Goal: Information Seeking & Learning: Compare options

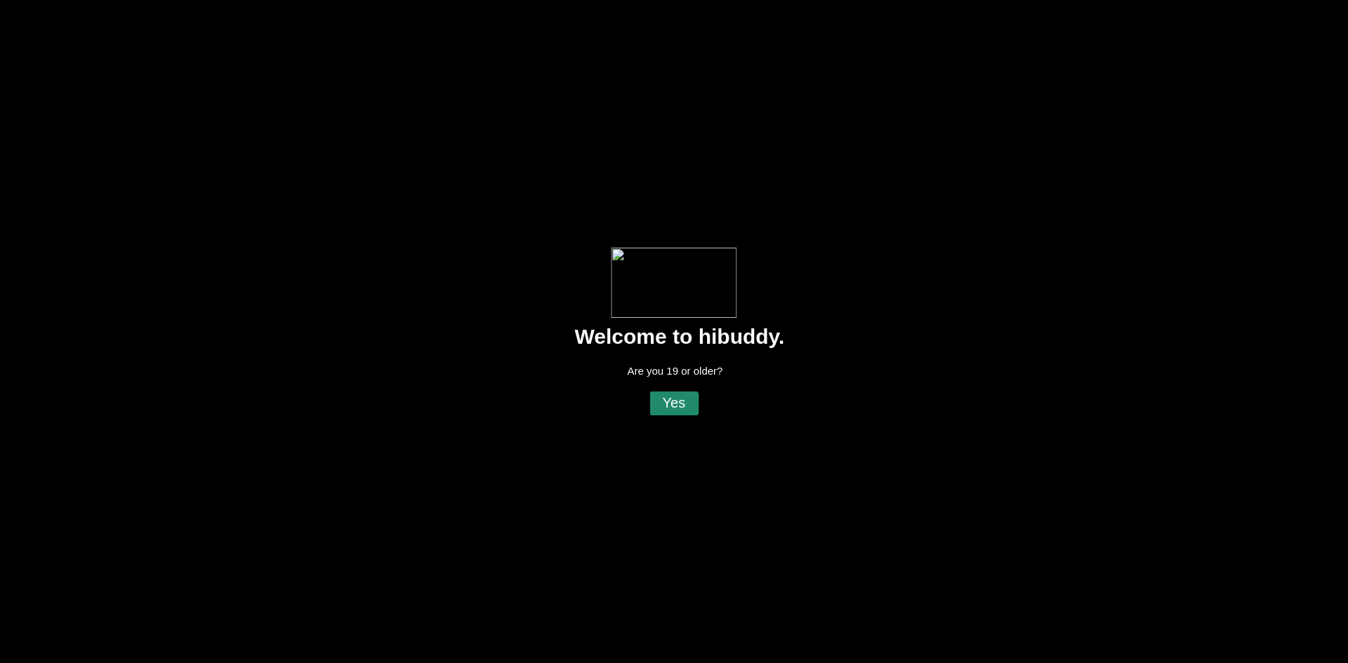
click at [678, 402] on flt-glass-pane at bounding box center [674, 331] width 1348 height 663
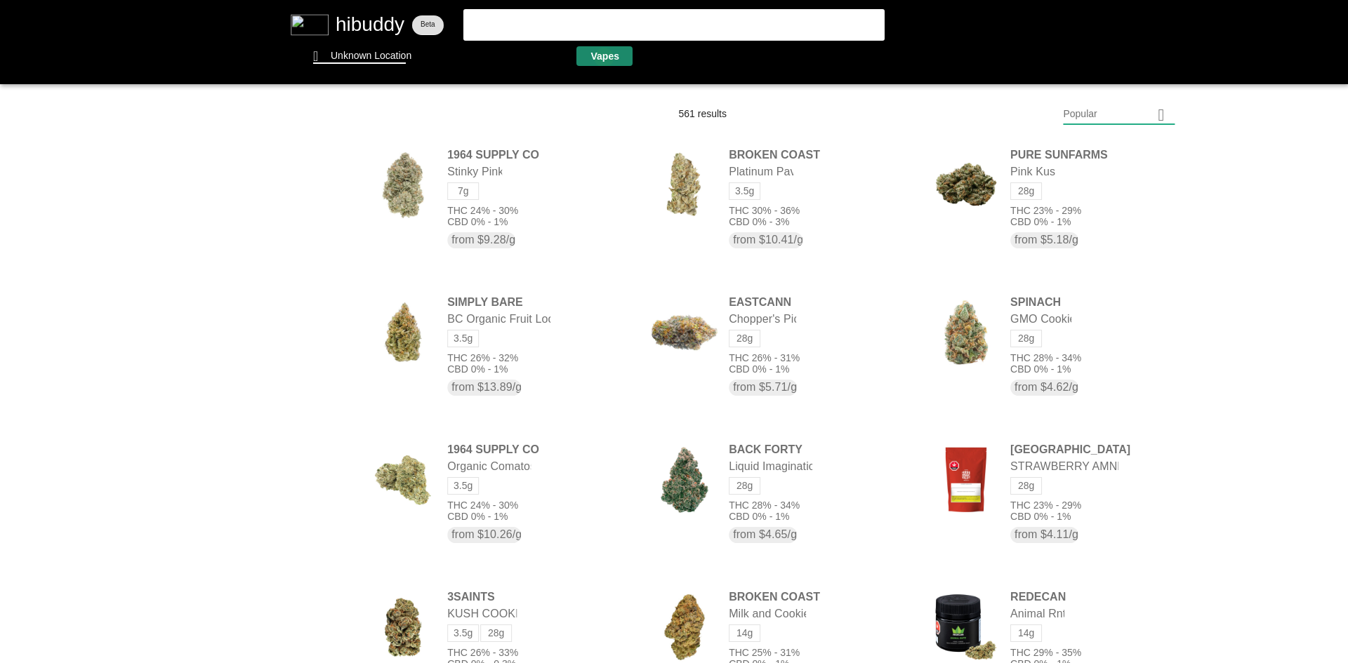
click at [604, 58] on flt-glass-pane at bounding box center [674, 331] width 1348 height 663
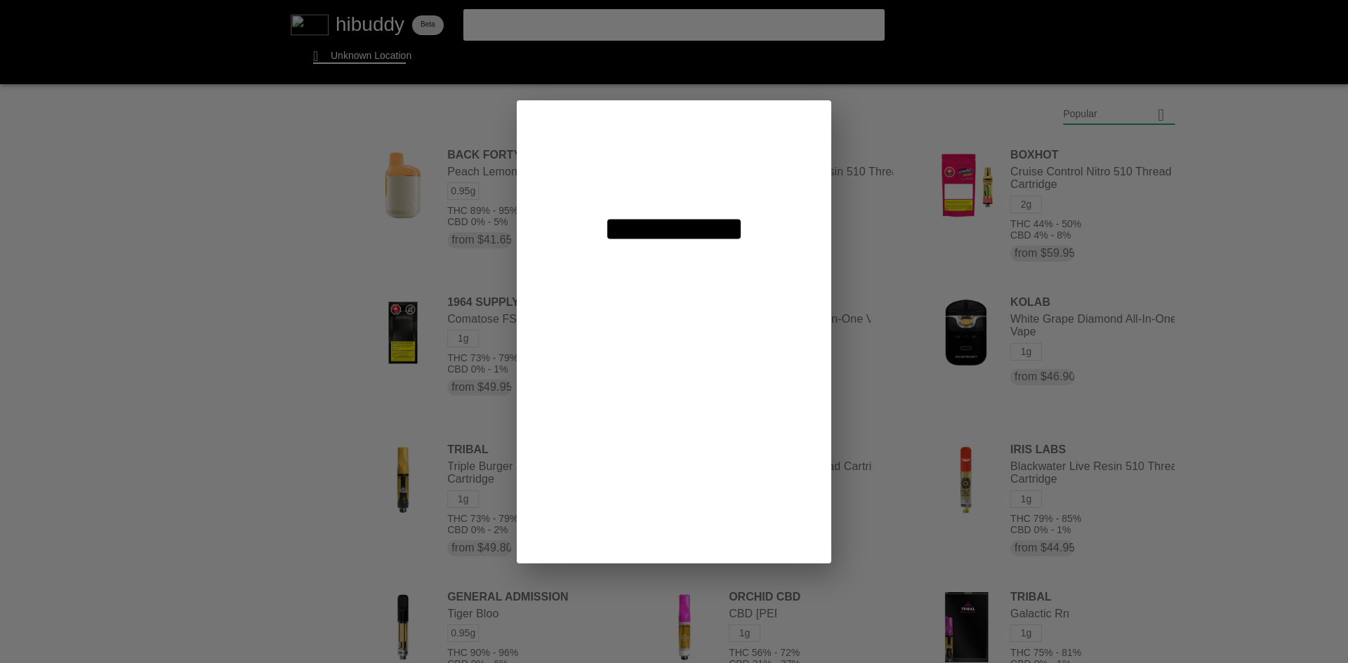
click at [914, 261] on flt-glass-pane at bounding box center [674, 331] width 1348 height 663
click at [653, 234] on flt-glass-pane at bounding box center [674, 331] width 1348 height 663
click at [643, 225] on flt-glass-pane at bounding box center [674, 331] width 1348 height 663
click at [691, 170] on flt-glass-pane at bounding box center [674, 331] width 1348 height 663
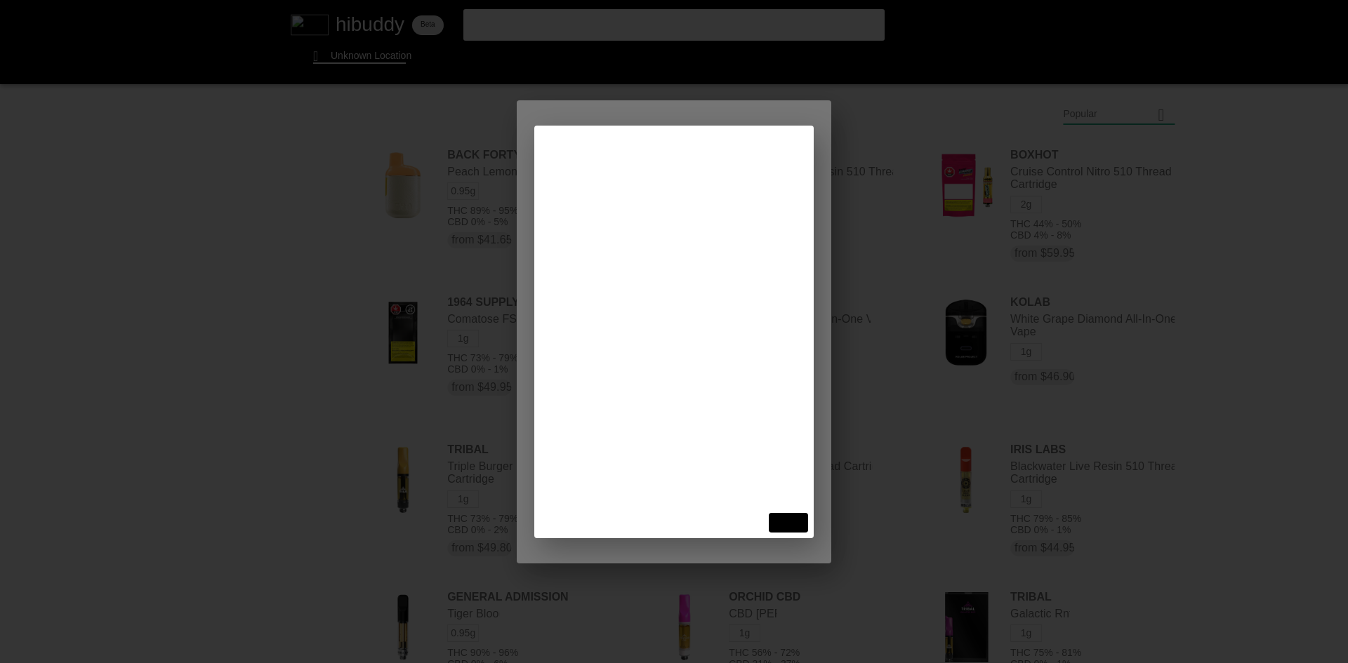
click at [774, 505] on flt-glass-pane at bounding box center [674, 331] width 1348 height 663
click at [782, 516] on flt-glass-pane at bounding box center [674, 331] width 1348 height 663
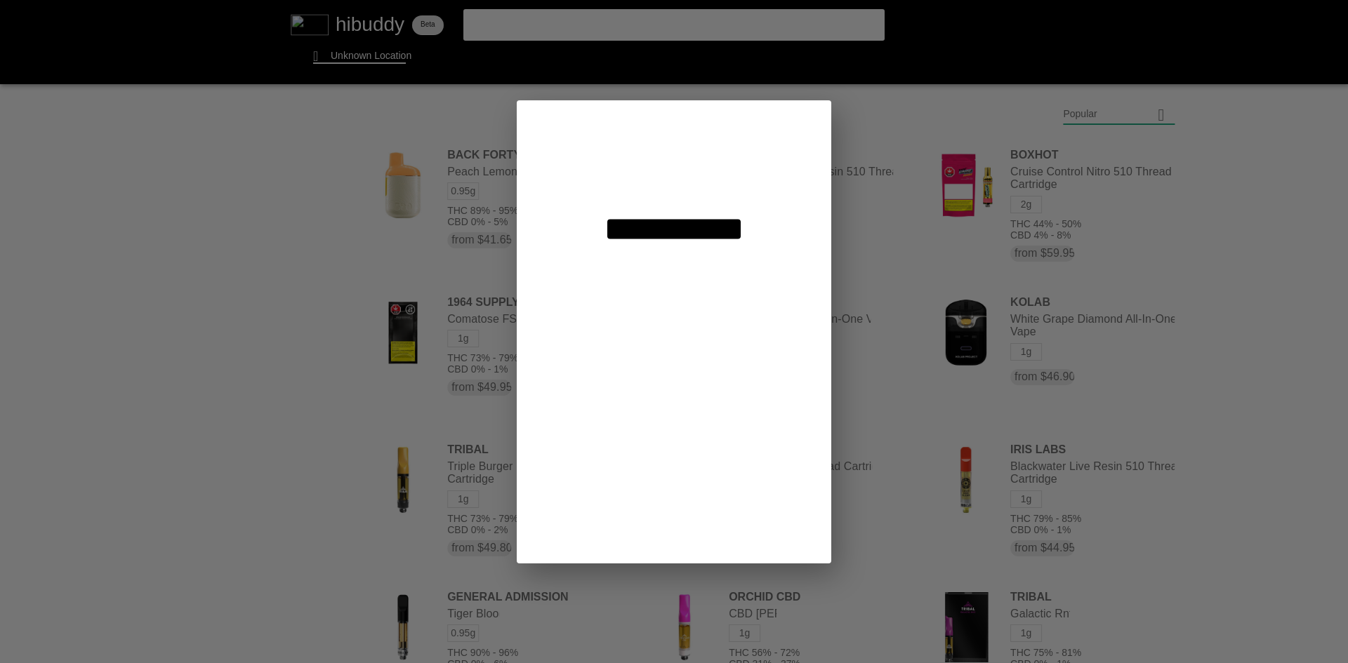
click at [740, 176] on flt-glass-pane at bounding box center [674, 331] width 1348 height 663
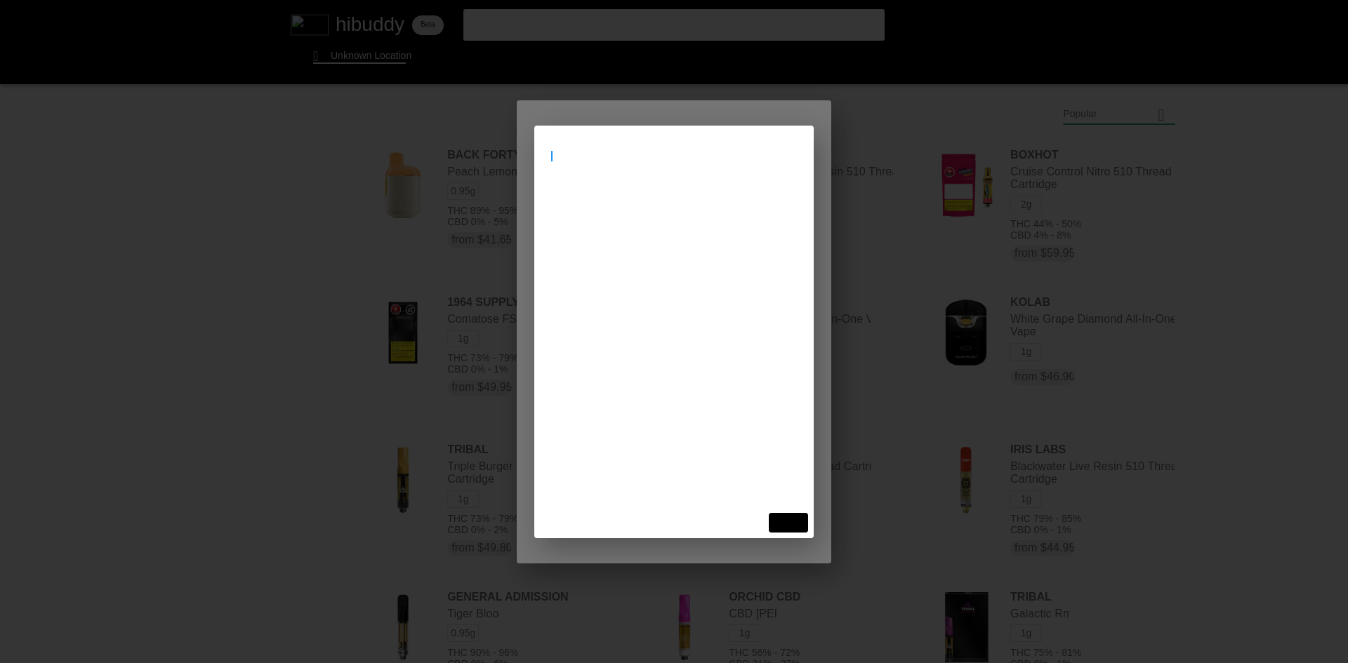
click at [721, 170] on flt-glass-pane at bounding box center [674, 331] width 1348 height 663
type input "etobicoke"
click at [700, 229] on flt-glass-pane at bounding box center [674, 331] width 1348 height 663
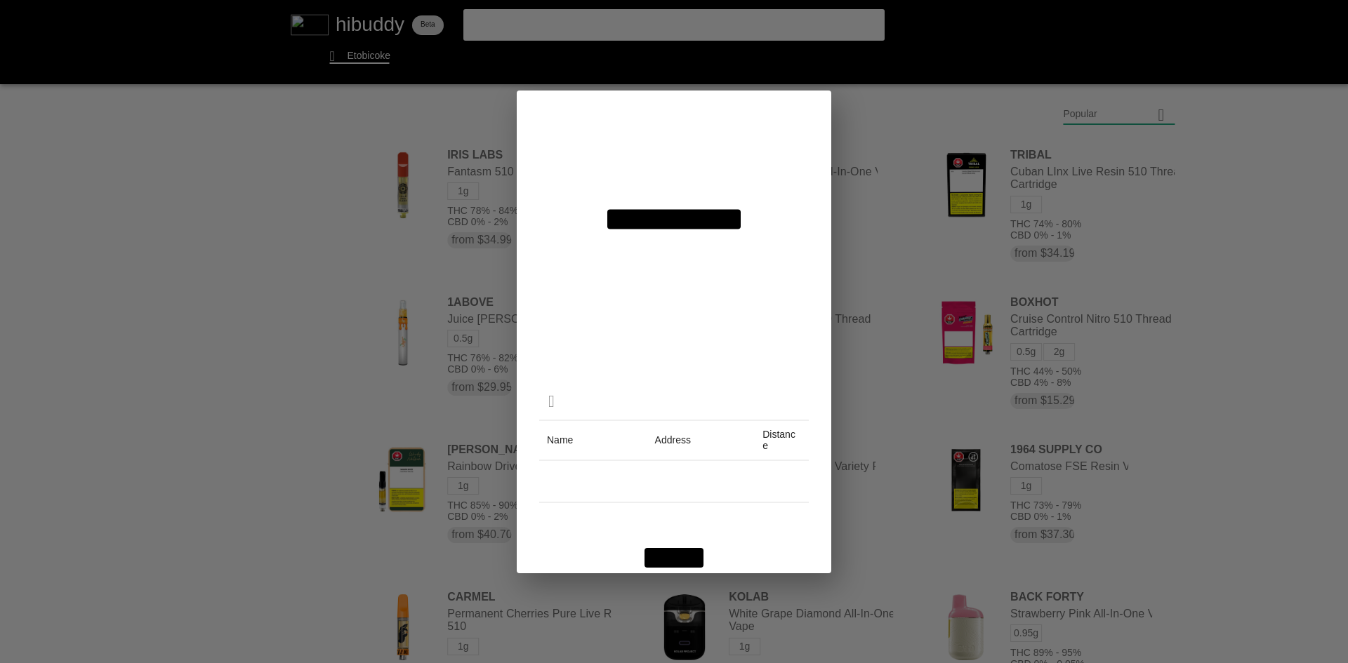
click at [940, 100] on flt-glass-pane at bounding box center [674, 331] width 1348 height 663
click at [680, 555] on flt-glass-pane at bounding box center [674, 331] width 1348 height 663
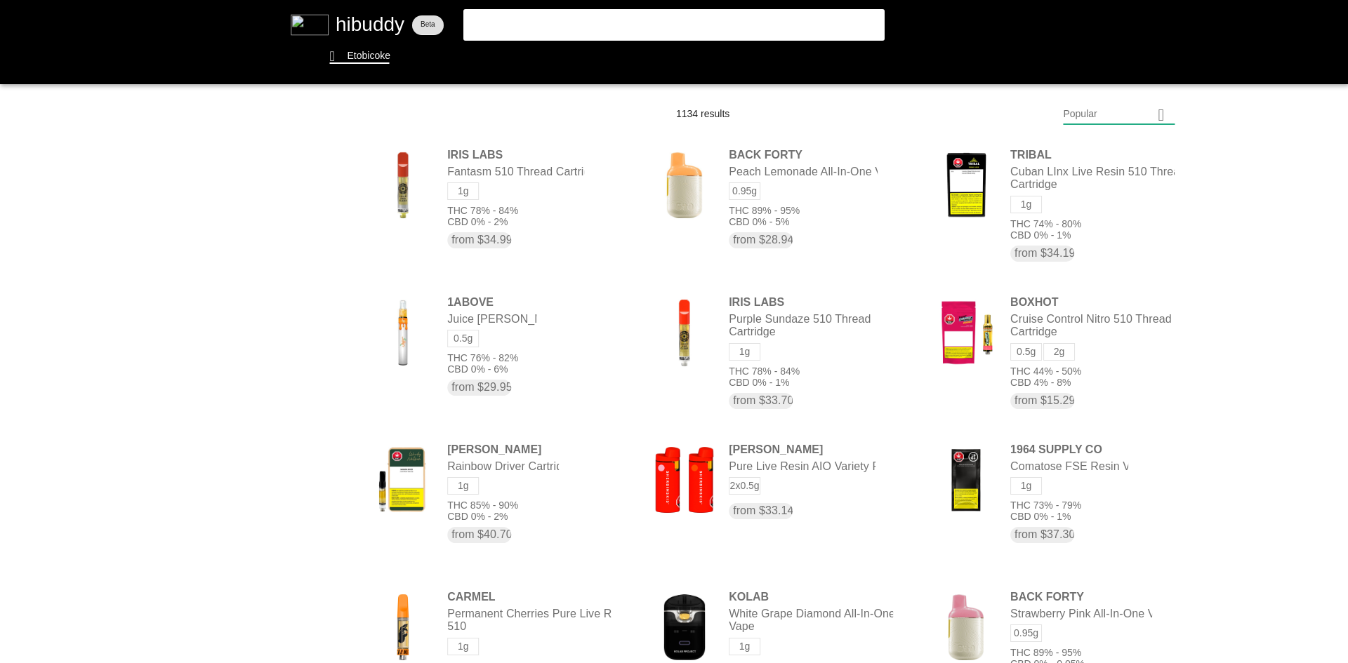
click at [1116, 103] on flt-glass-pane at bounding box center [674, 331] width 1348 height 663
click at [1124, 152] on flt-glass-pane at bounding box center [674, 331] width 1348 height 663
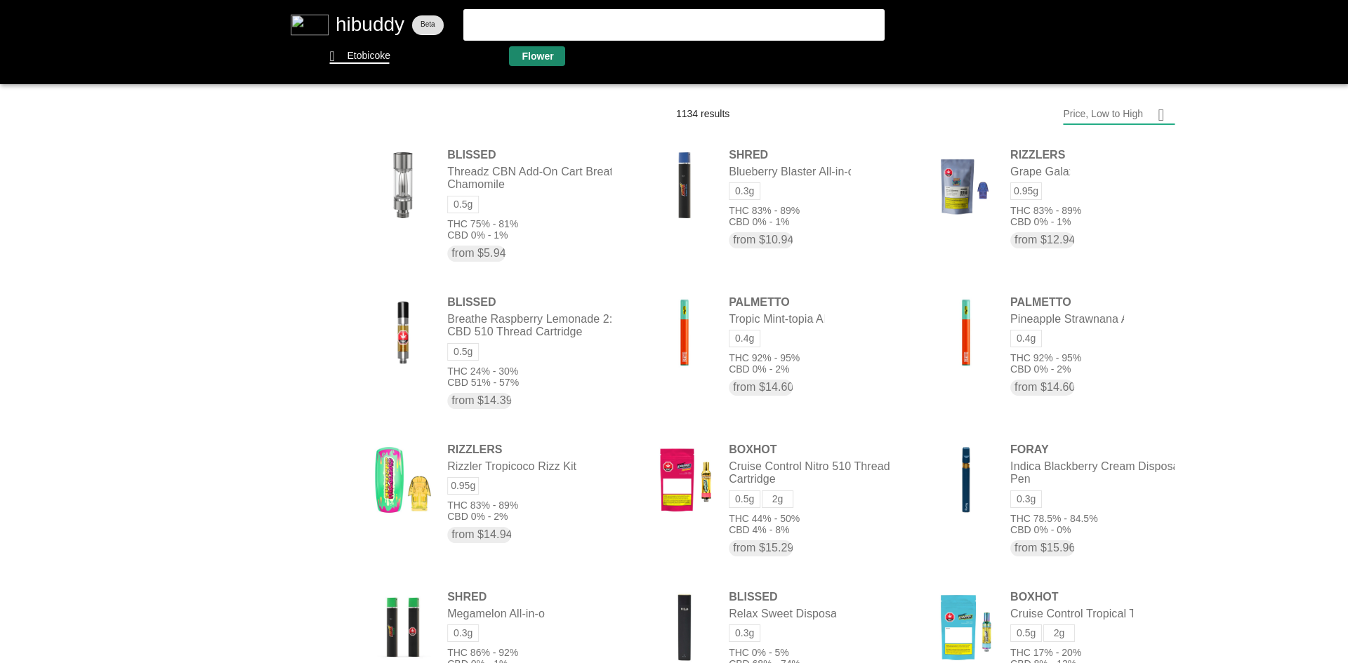
click at [548, 58] on flt-glass-pane at bounding box center [674, 331] width 1348 height 663
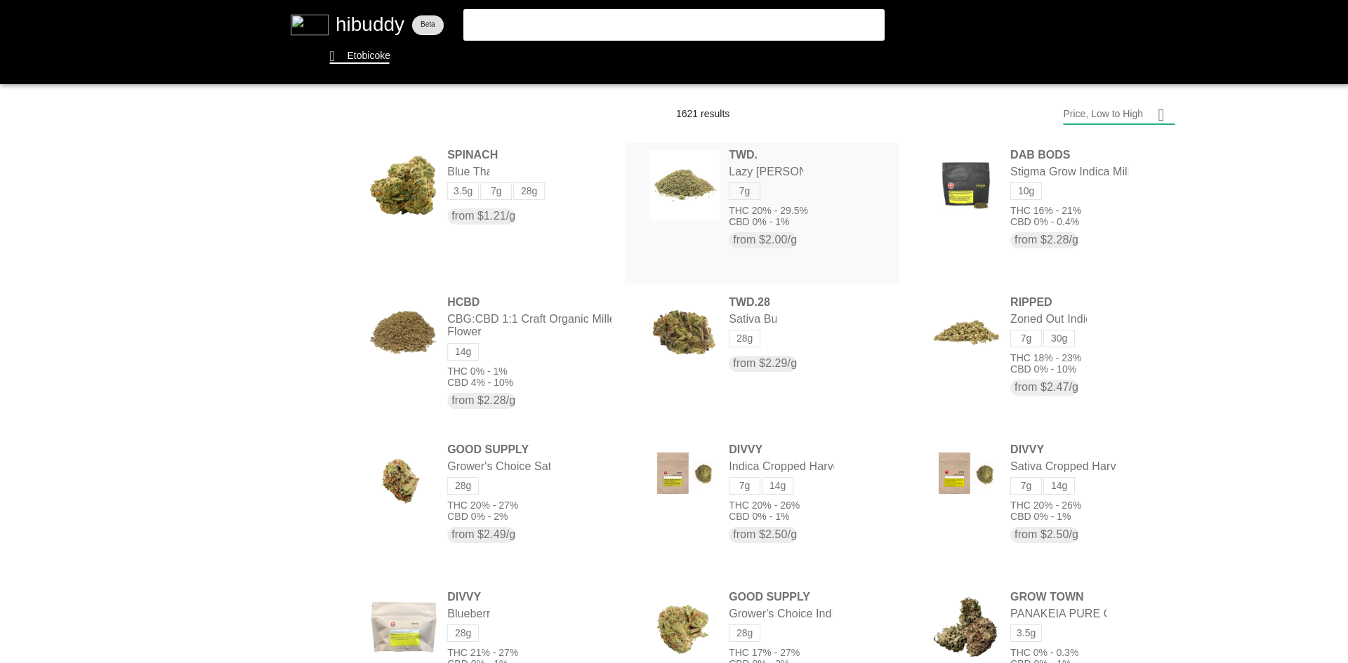
click at [680, 193] on flt-glass-pane at bounding box center [674, 331] width 1348 height 663
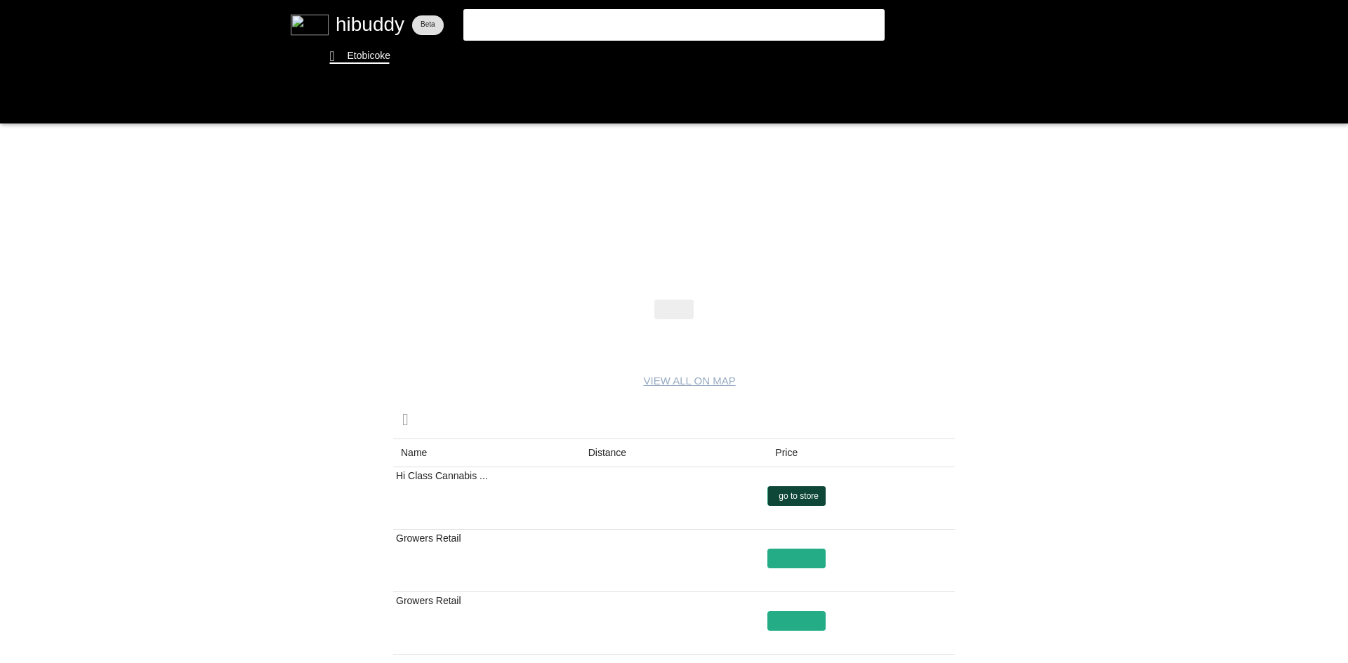
click at [803, 494] on flt-glass-pane at bounding box center [674, 331] width 1348 height 663
click at [804, 491] on flt-glass-pane at bounding box center [674, 331] width 1348 height 663
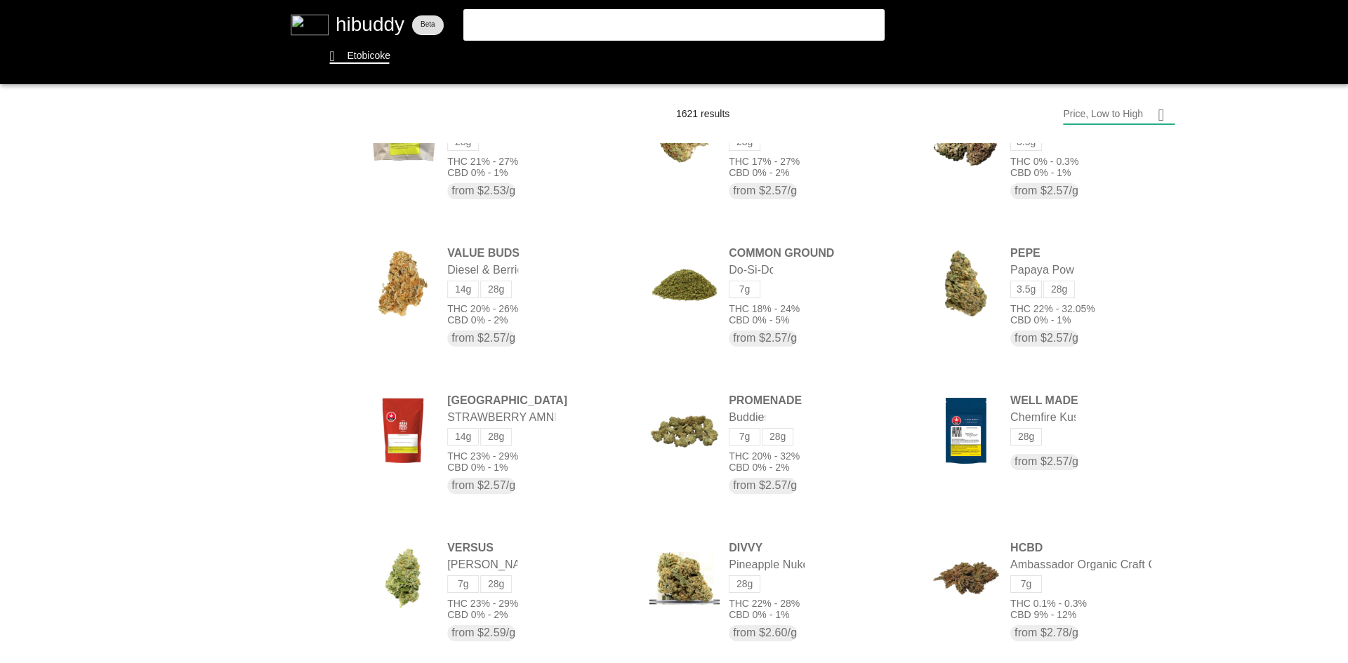
drag, startPoint x: 1053, startPoint y: 421, endPoint x: 1069, endPoint y: 421, distance: 16.1
click at [1069, 421] on flt-glass-pane at bounding box center [674, 331] width 1348 height 663
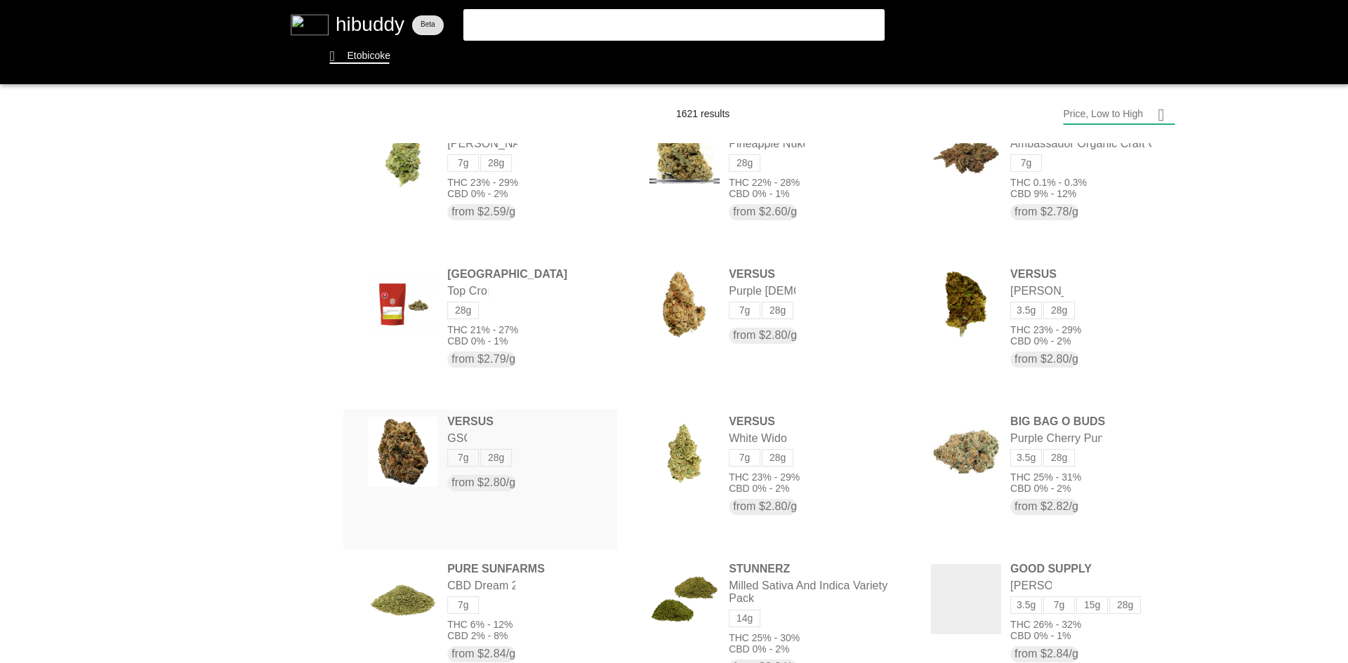
click at [560, 450] on flt-glass-pane at bounding box center [674, 331] width 1348 height 663
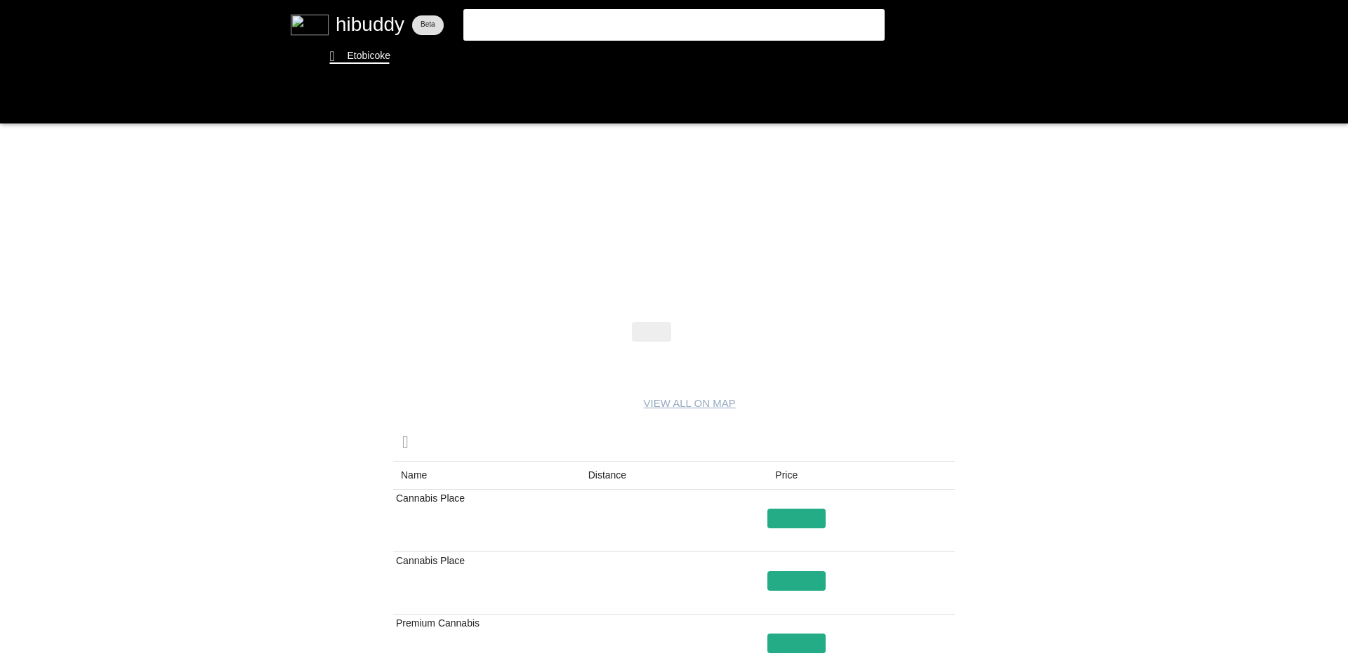
click at [694, 331] on flt-glass-pane at bounding box center [674, 331] width 1348 height 663
click at [648, 331] on flt-glass-pane at bounding box center [674, 331] width 1348 height 663
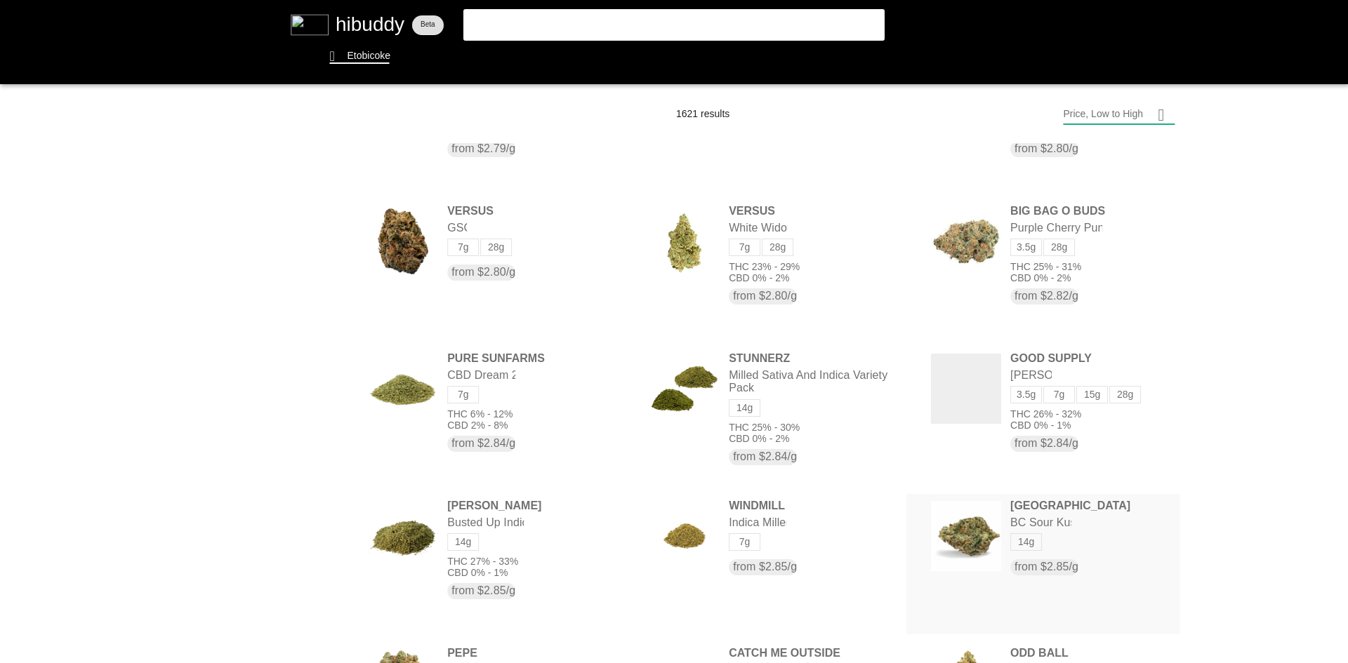
click at [1062, 544] on flt-glass-pane at bounding box center [674, 331] width 1348 height 663
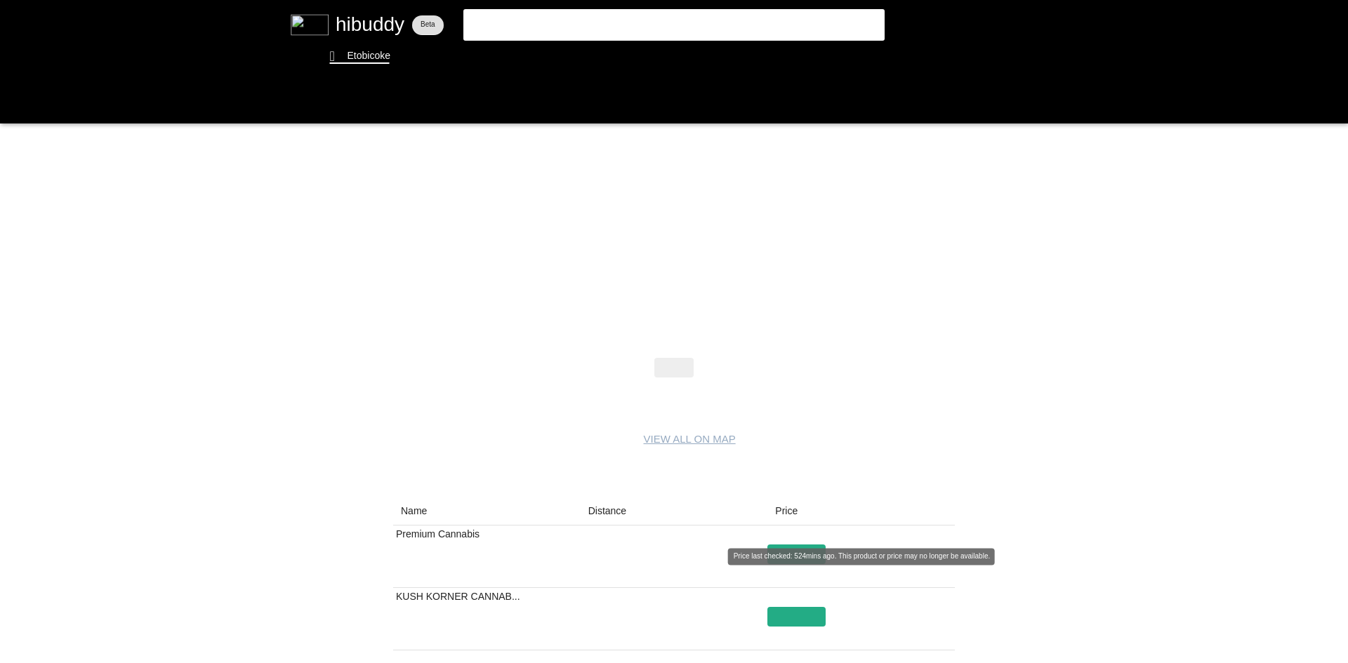
click at [811, 551] on flt-glass-pane at bounding box center [674, 331] width 1348 height 663
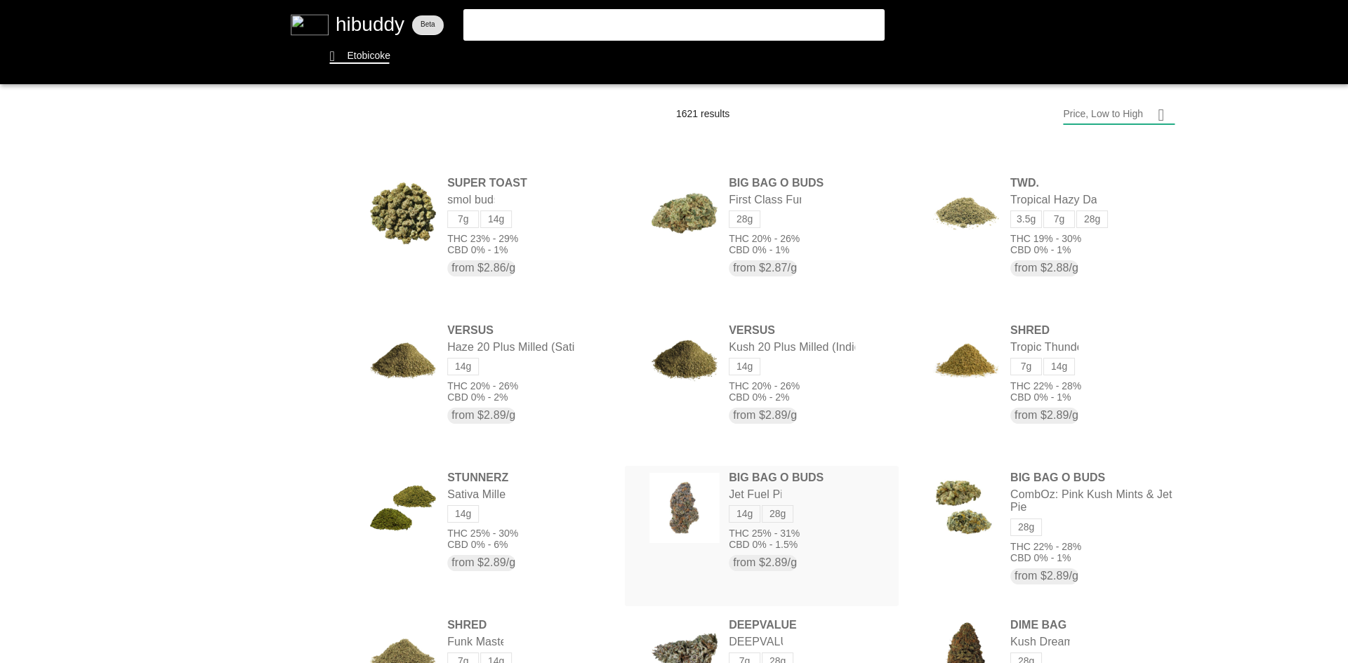
click at [832, 496] on flt-glass-pane at bounding box center [674, 331] width 1348 height 663
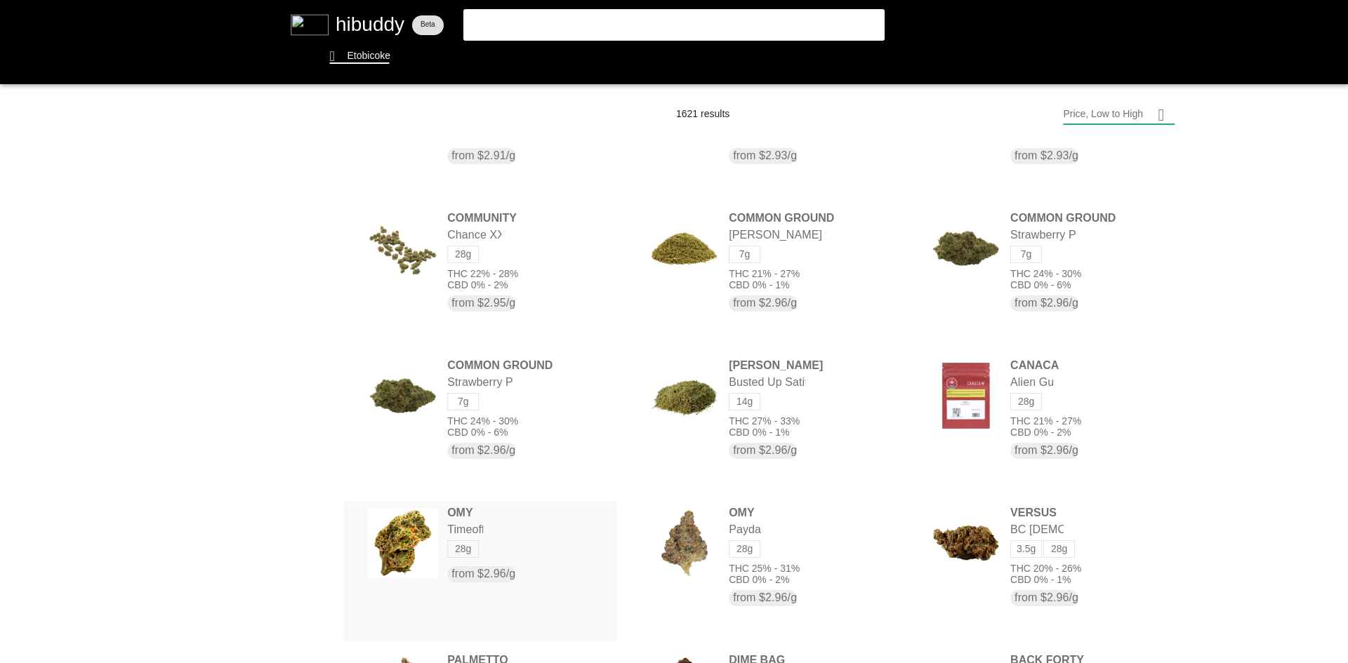
click at [568, 543] on flt-glass-pane at bounding box center [674, 331] width 1348 height 663
click at [562, 397] on flt-glass-pane at bounding box center [674, 331] width 1348 height 663
click at [963, 253] on flt-glass-pane at bounding box center [674, 331] width 1348 height 663
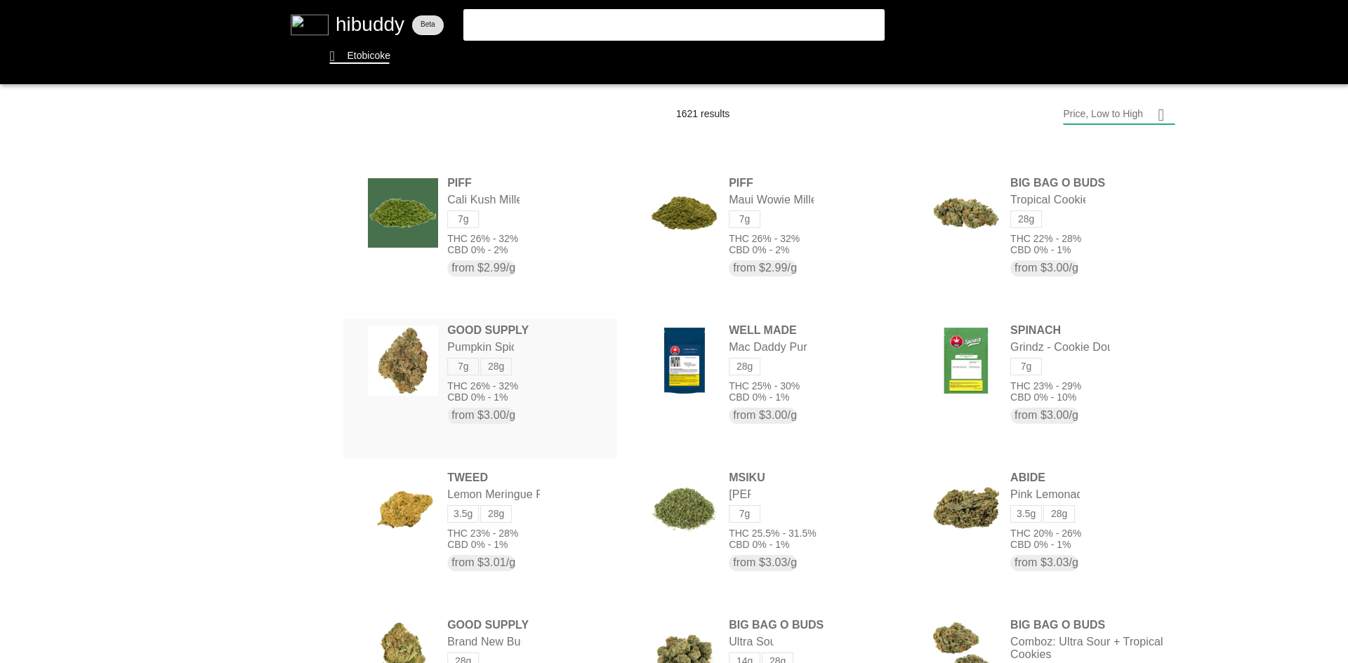
click at [565, 395] on flt-glass-pane at bounding box center [674, 331] width 1348 height 663
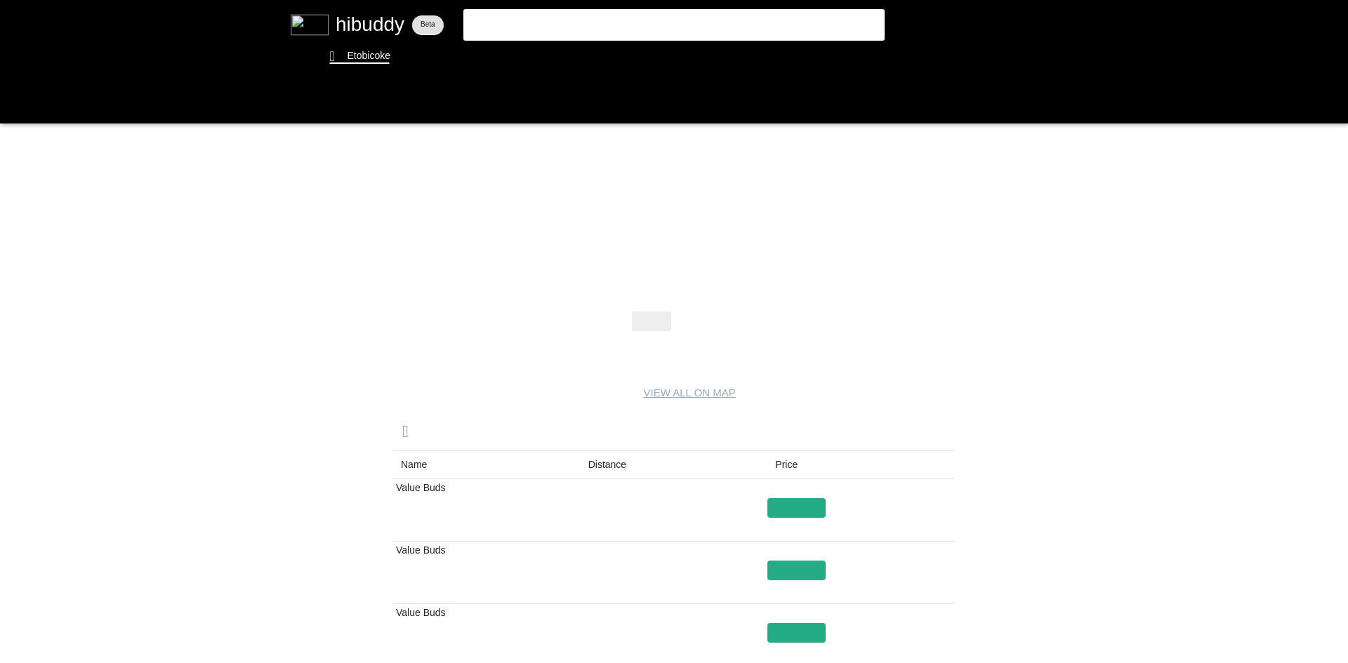
click at [697, 311] on flt-glass-pane at bounding box center [674, 331] width 1348 height 663
click at [680, 330] on flt-glass-pane at bounding box center [674, 331] width 1348 height 663
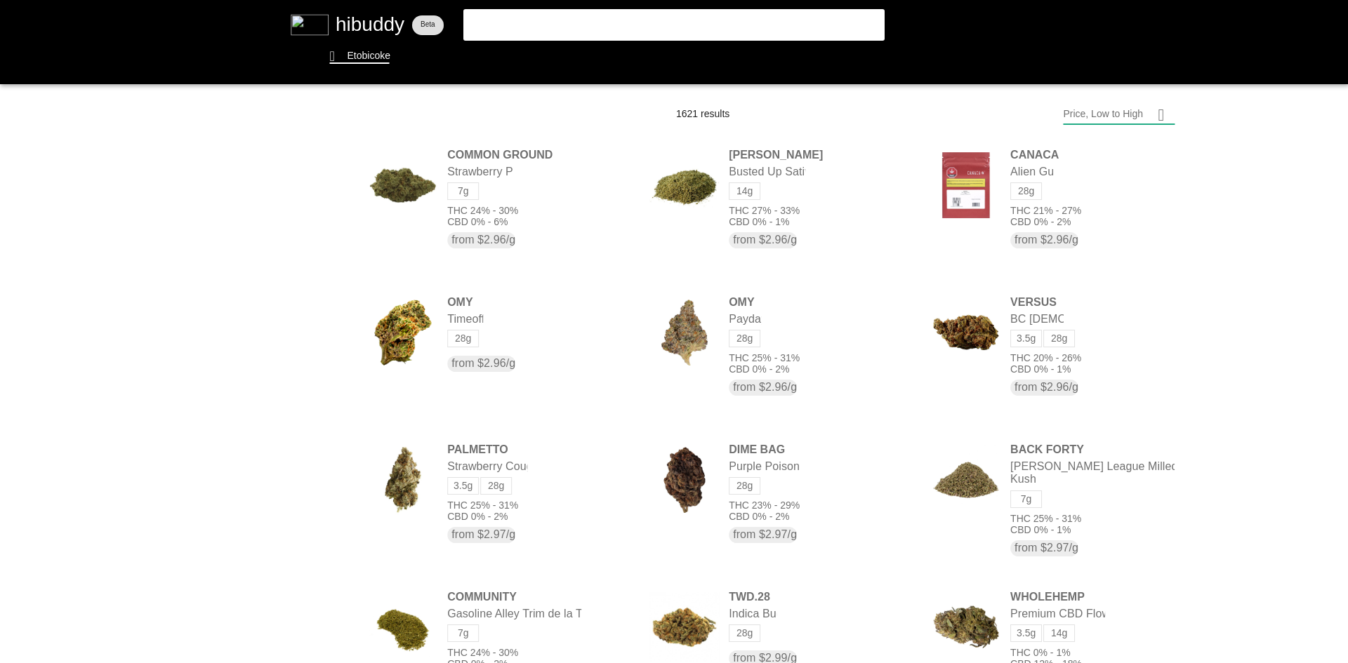
click at [261, 529] on flt-glass-pane at bounding box center [674, 331] width 1348 height 663
click at [272, 472] on flt-glass-pane at bounding box center [674, 331] width 1348 height 663
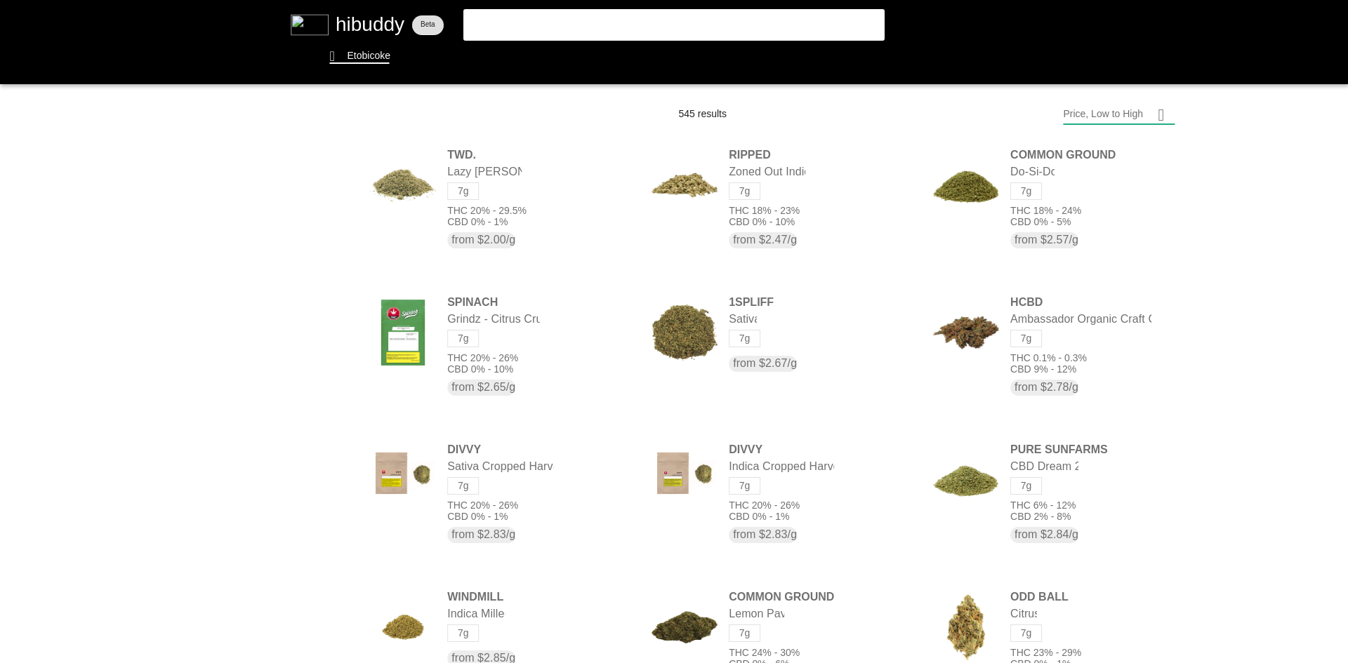
click at [259, 541] on flt-glass-pane at bounding box center [674, 331] width 1348 height 663
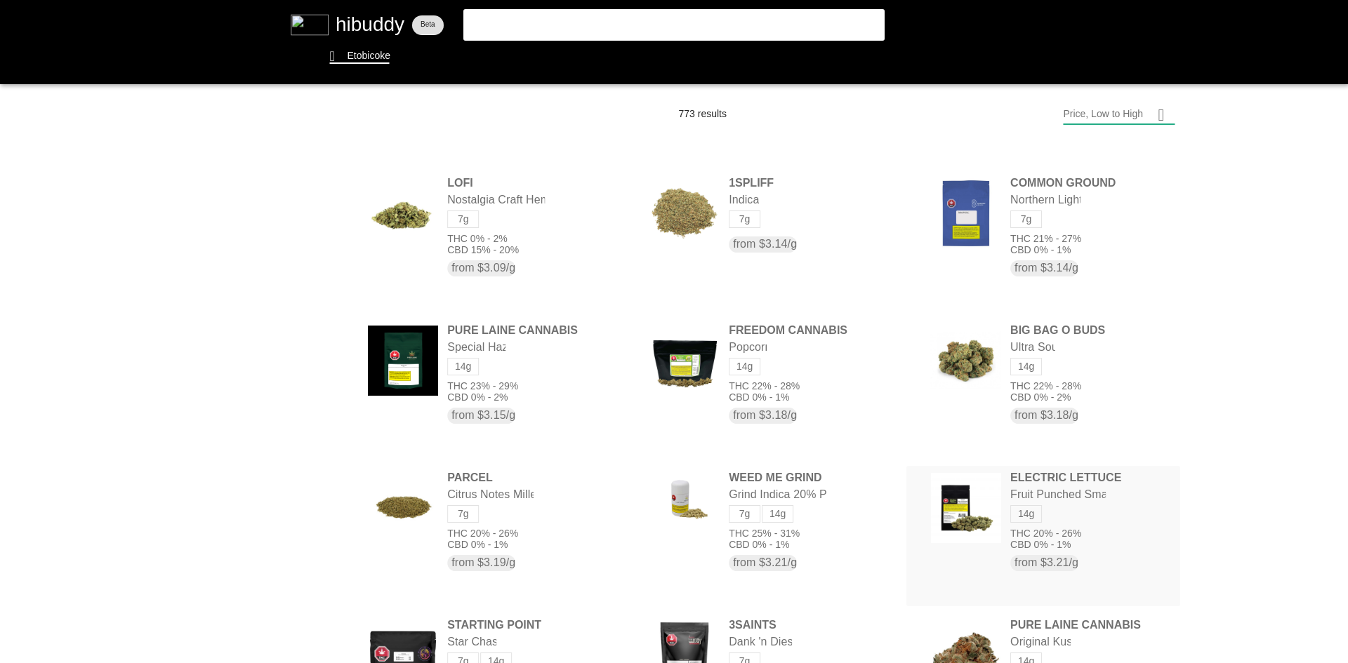
click at [948, 500] on flt-glass-pane at bounding box center [674, 331] width 1348 height 663
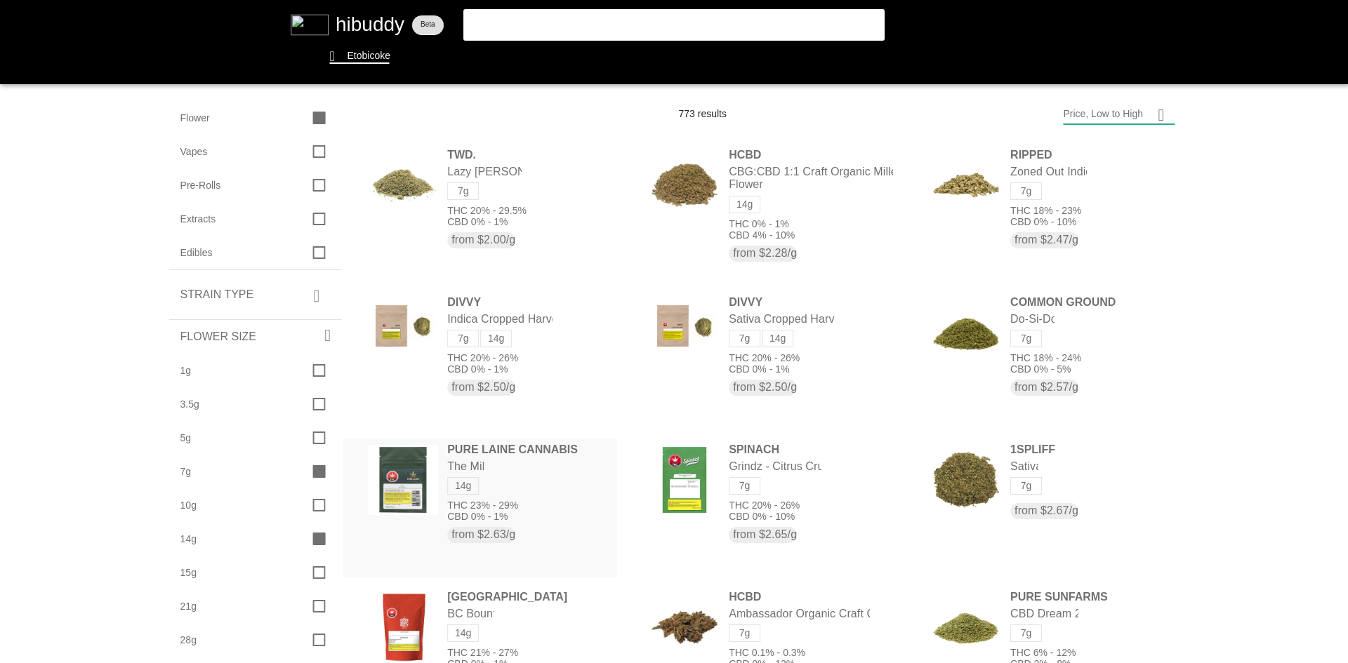
click at [541, 461] on flt-glass-pane at bounding box center [674, 331] width 1348 height 663
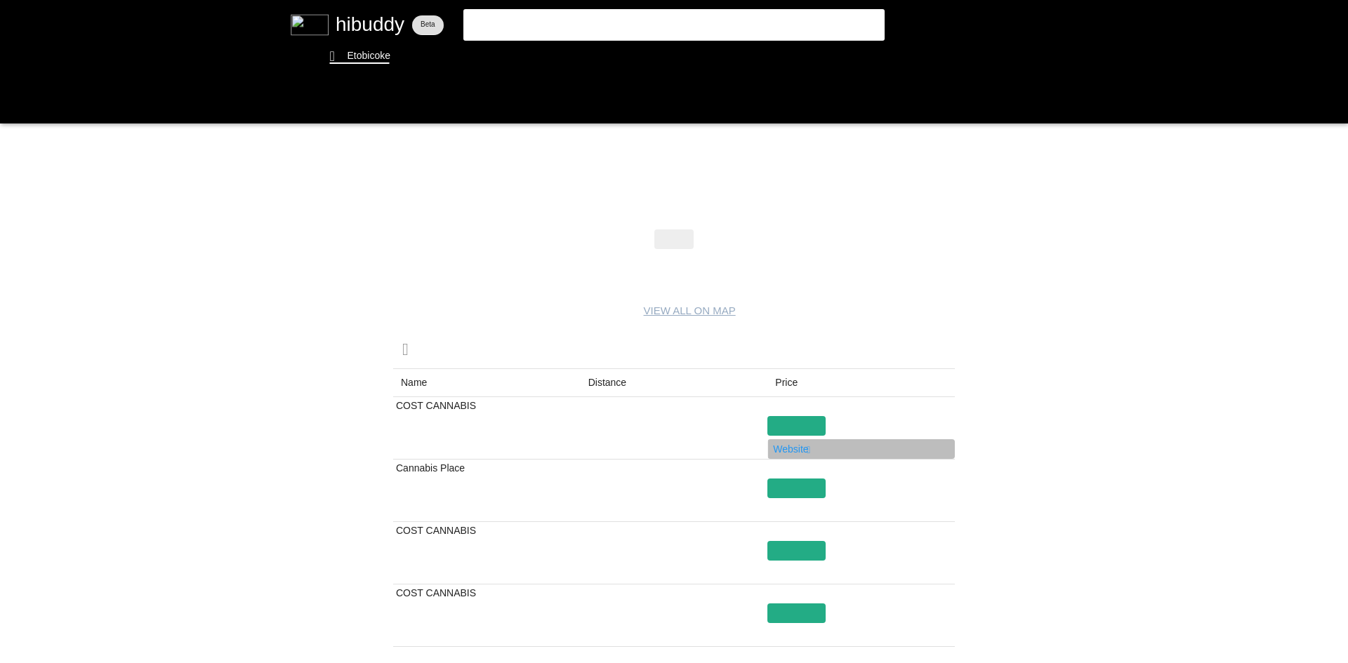
click at [791, 452] on flt-glass-pane at bounding box center [674, 331] width 1348 height 663
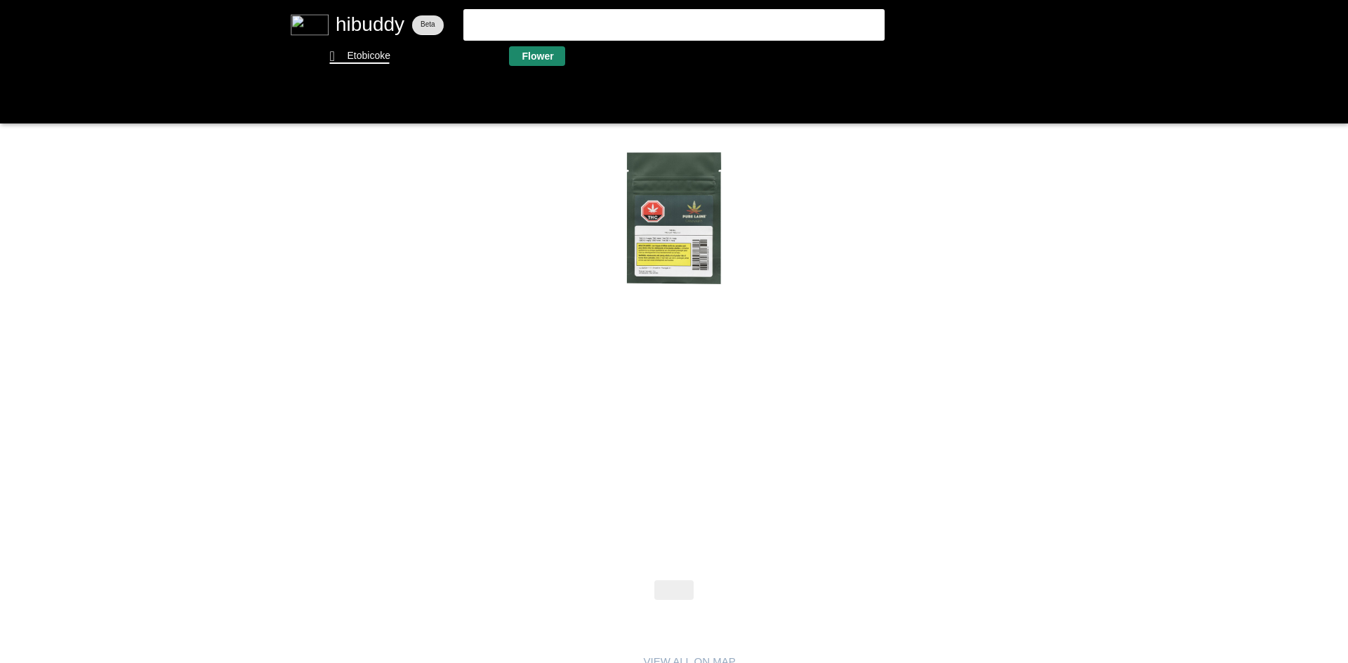
click at [529, 54] on flt-glass-pane at bounding box center [674, 331] width 1348 height 663
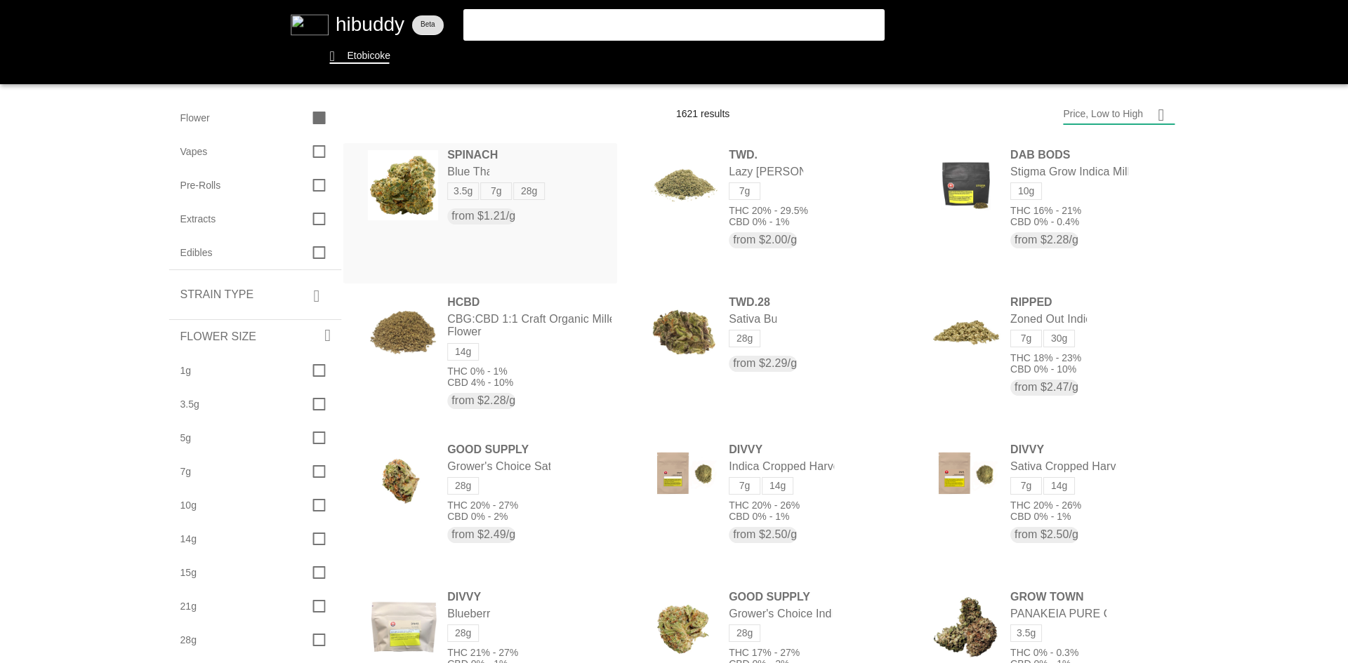
click at [494, 156] on flt-glass-pane at bounding box center [674, 331] width 1348 height 663
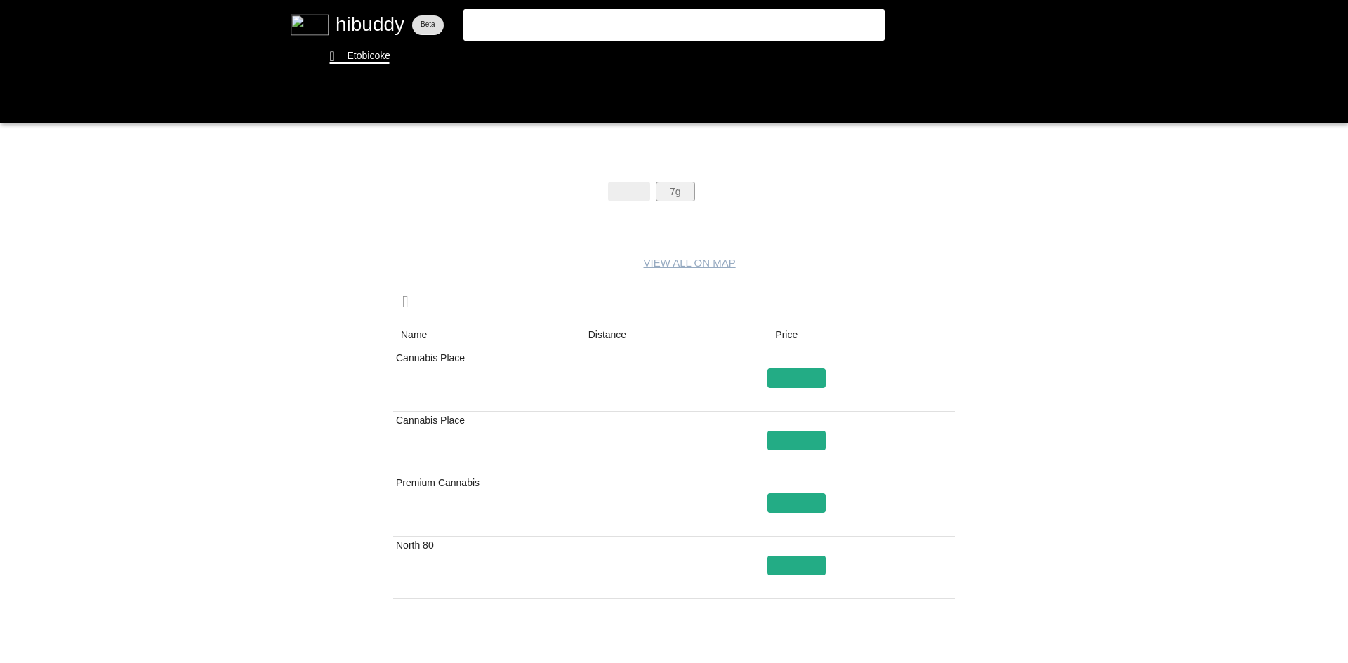
click at [673, 187] on flt-glass-pane at bounding box center [674, 331] width 1348 height 663
click at [737, 187] on flt-glass-pane at bounding box center [674, 331] width 1348 height 663
click at [807, 378] on flt-glass-pane at bounding box center [674, 331] width 1348 height 663
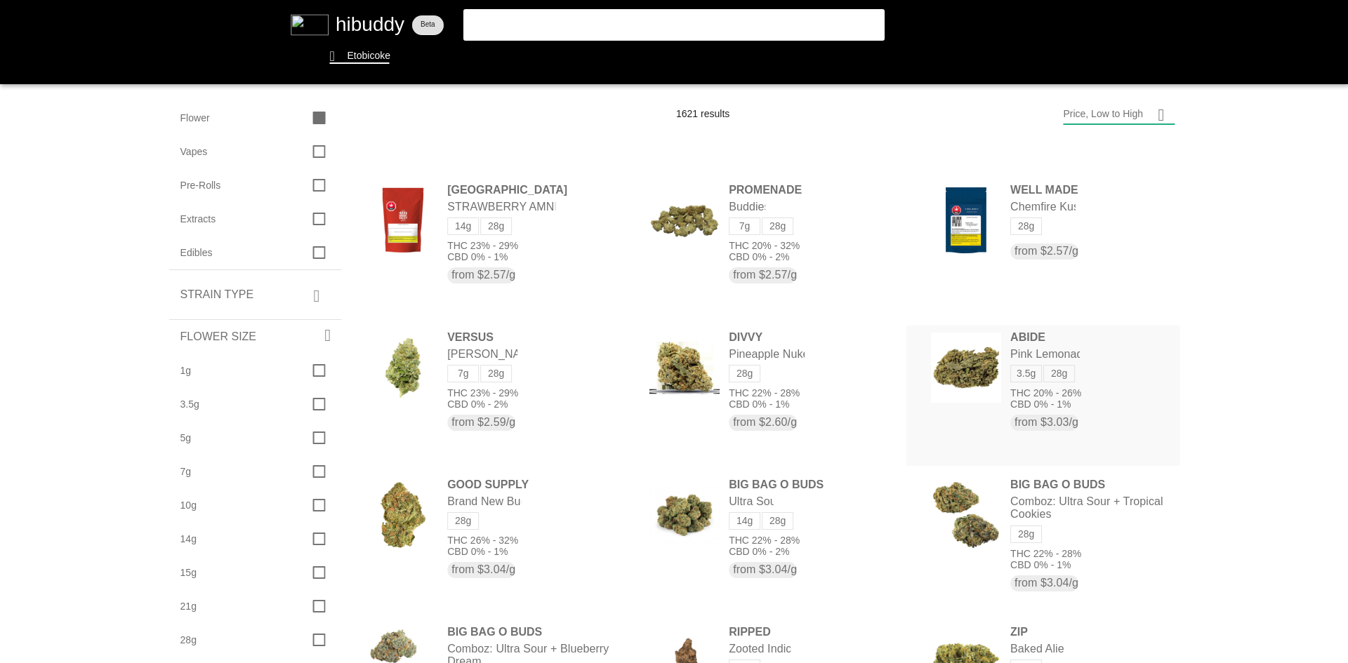
click at [944, 370] on flt-glass-pane at bounding box center [674, 331] width 1348 height 663
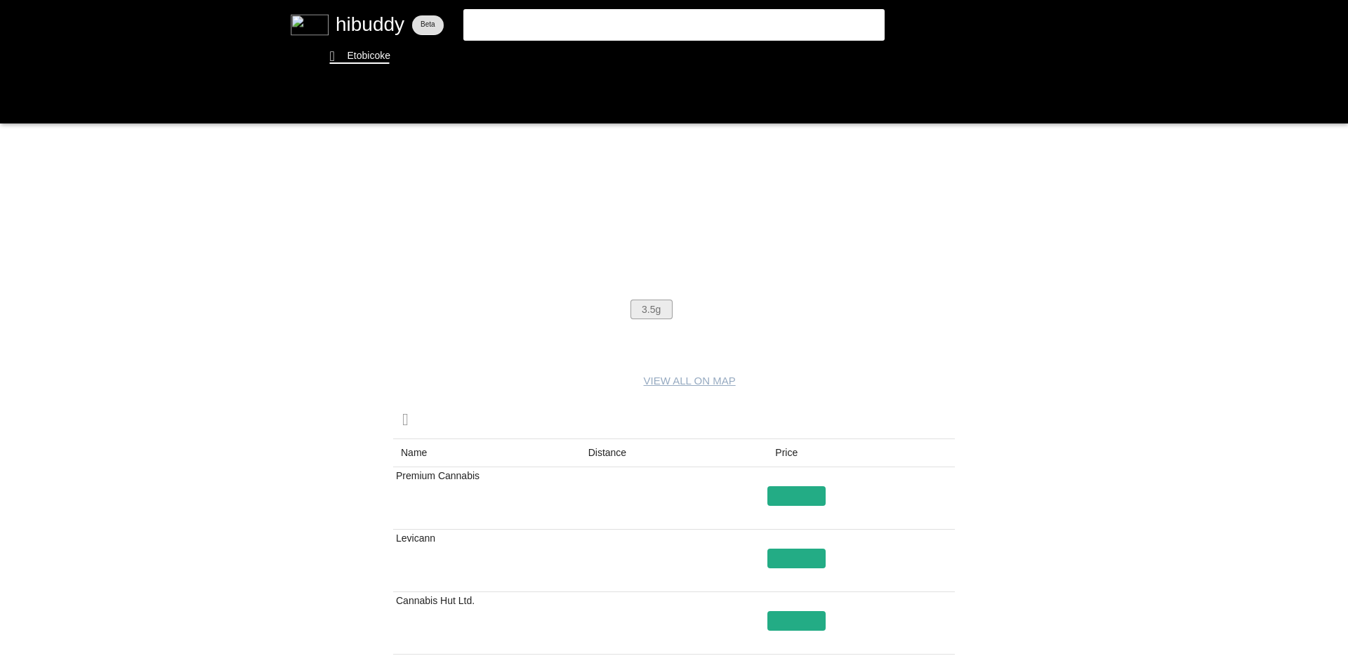
click at [687, 308] on flt-glass-pane at bounding box center [674, 331] width 1348 height 663
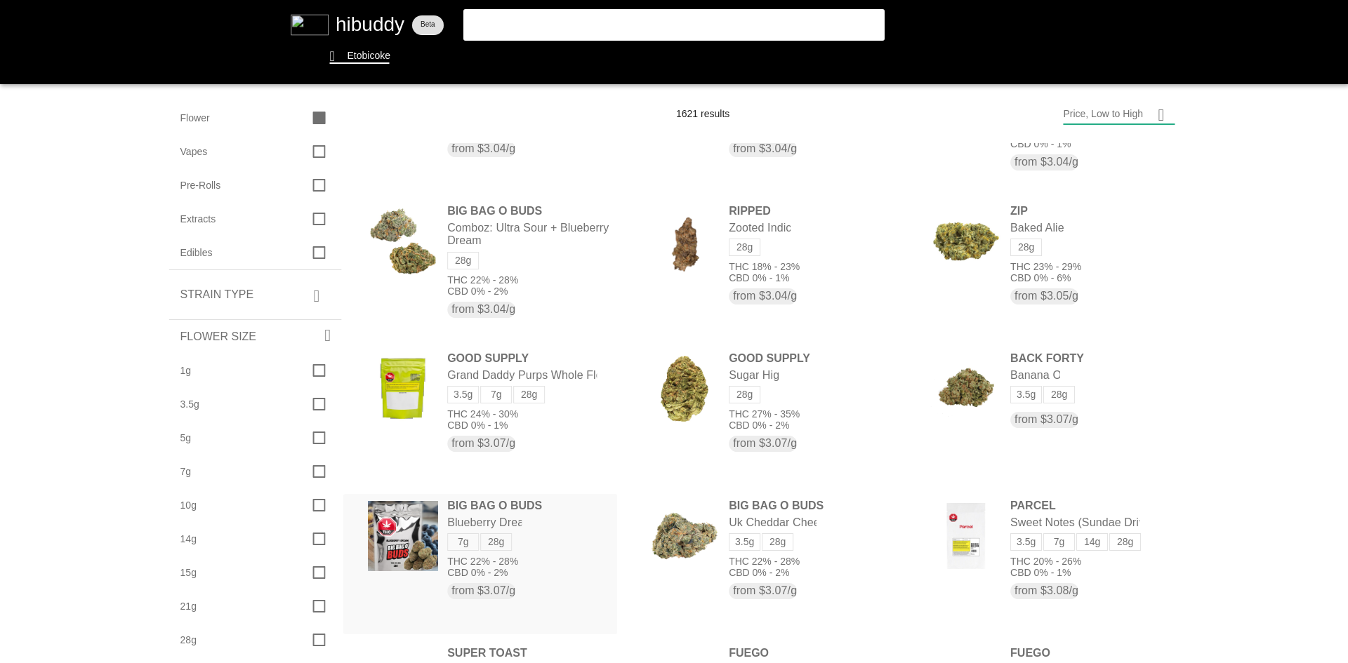
click at [543, 516] on flt-glass-pane at bounding box center [674, 331] width 1348 height 663
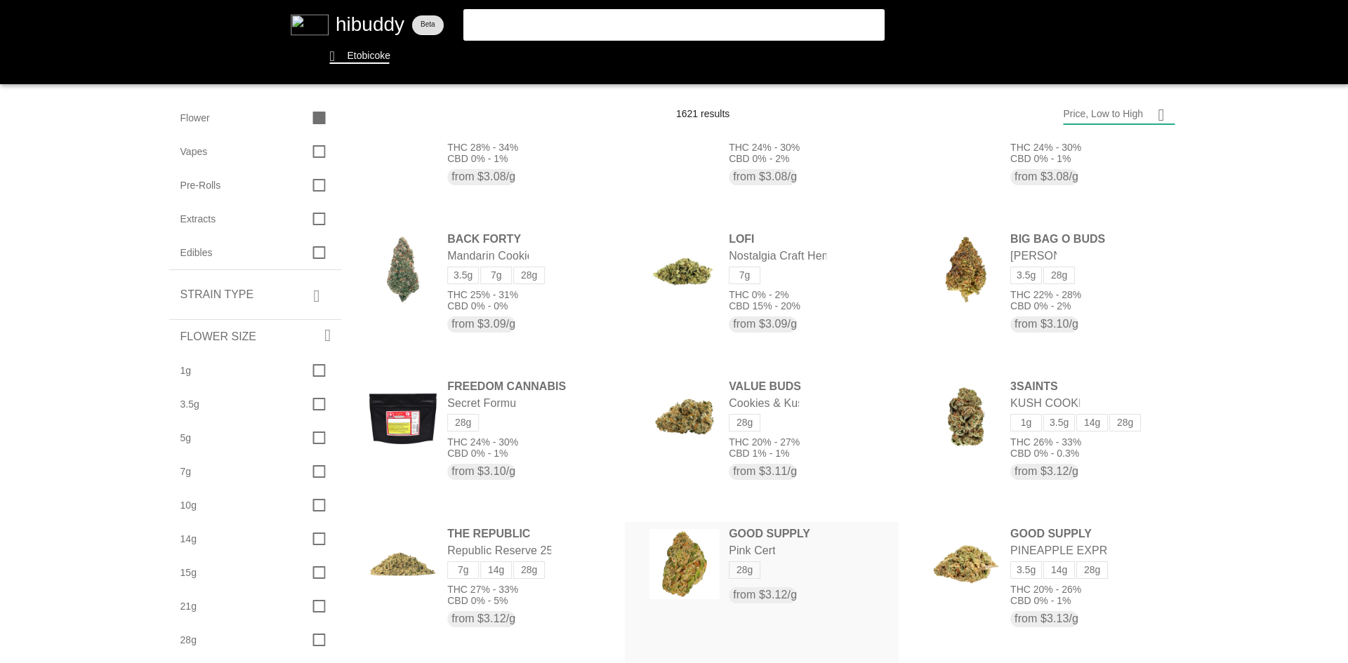
click at [816, 552] on flt-glass-pane at bounding box center [674, 331] width 1348 height 663
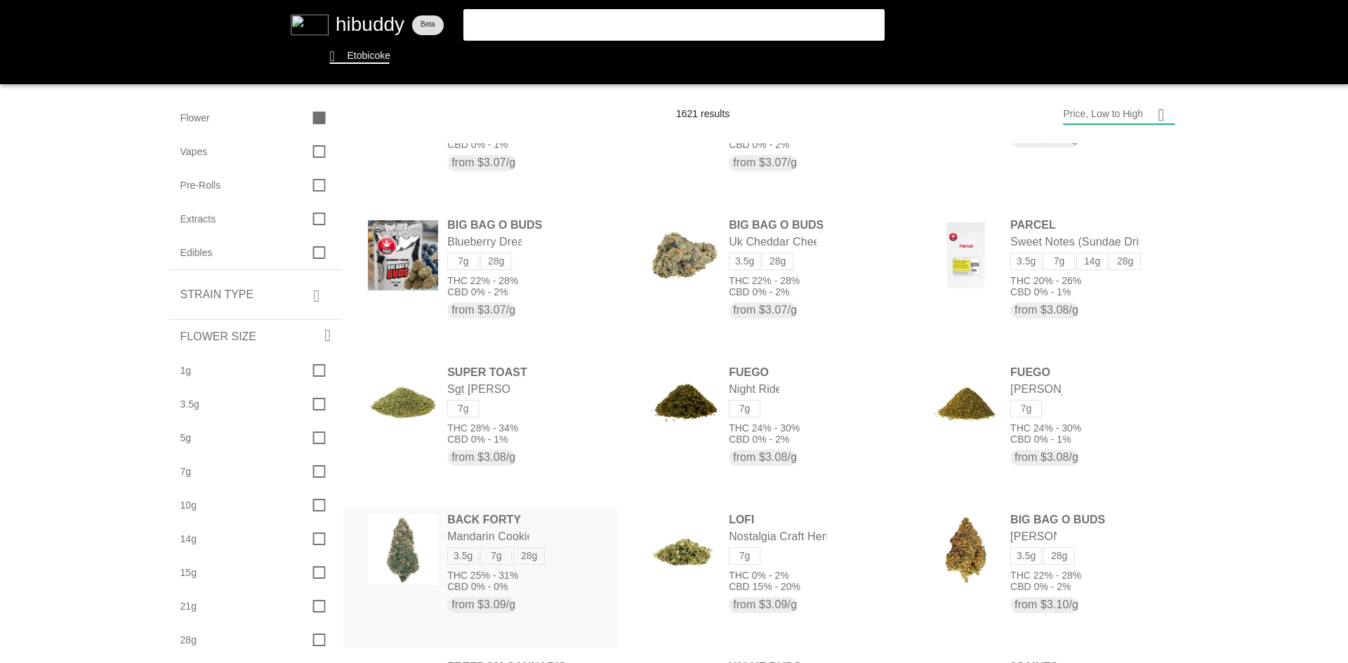
click at [479, 527] on flt-glass-pane at bounding box center [674, 331] width 1348 height 663
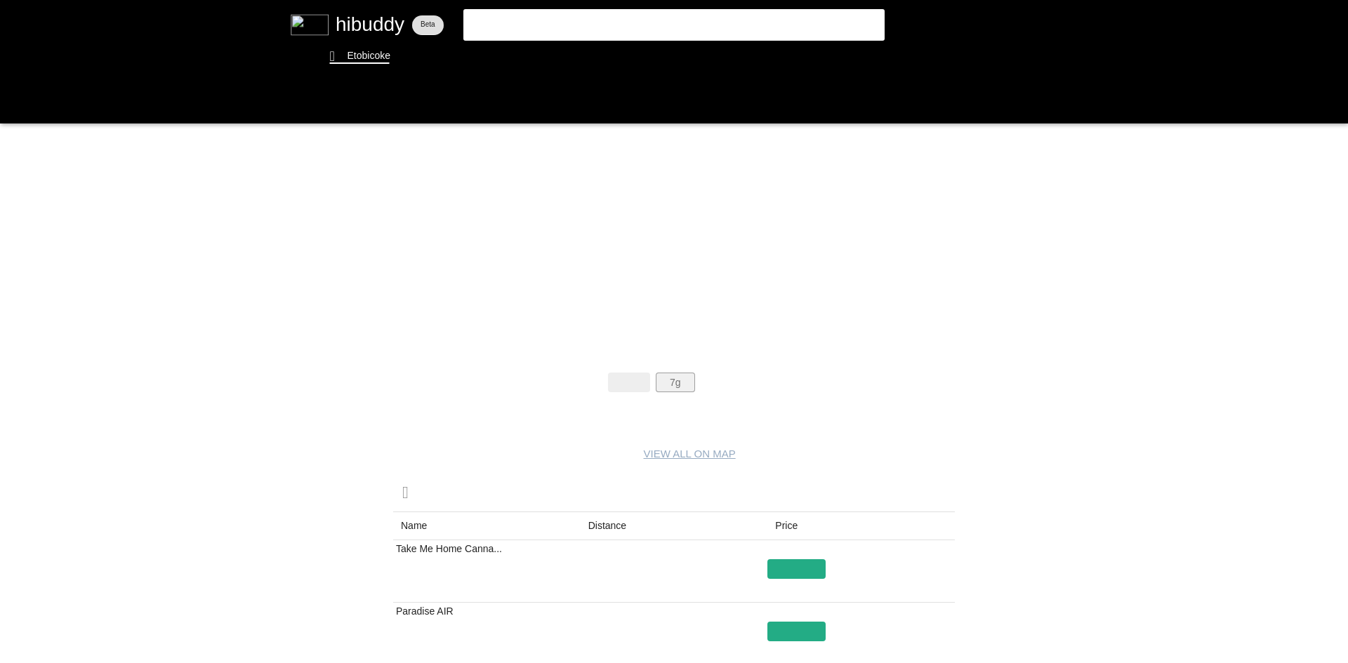
click at [668, 387] on flt-glass-pane at bounding box center [674, 331] width 1348 height 663
click at [719, 385] on flt-glass-pane at bounding box center [674, 331] width 1348 height 663
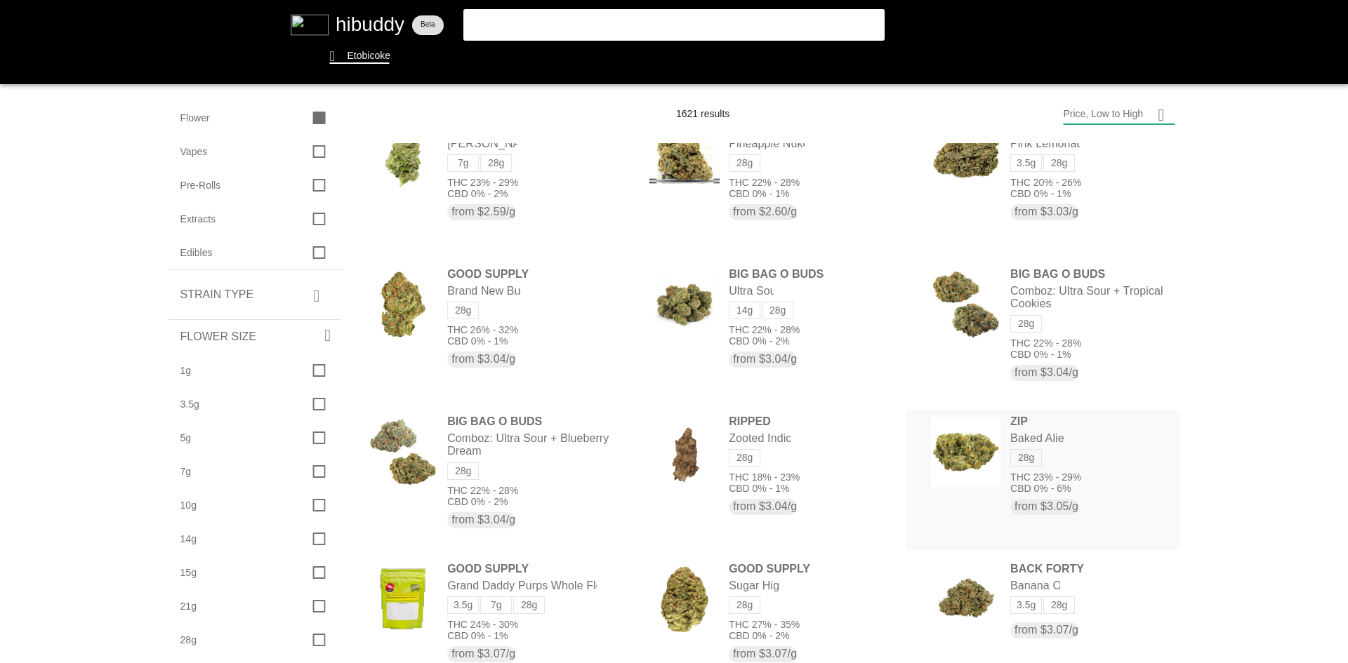
click at [967, 435] on flt-glass-pane at bounding box center [674, 331] width 1348 height 663
click at [960, 441] on flt-glass-pane at bounding box center [674, 331] width 1348 height 663
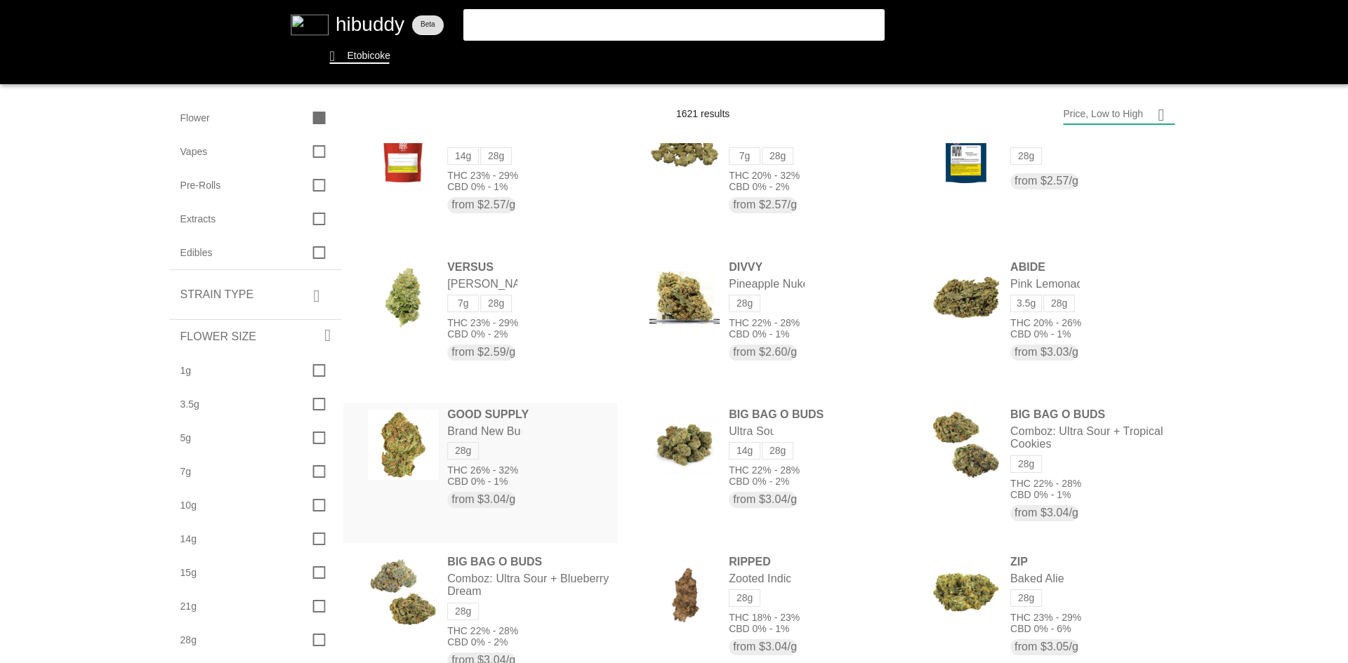
click at [497, 451] on flt-glass-pane at bounding box center [674, 331] width 1348 height 663
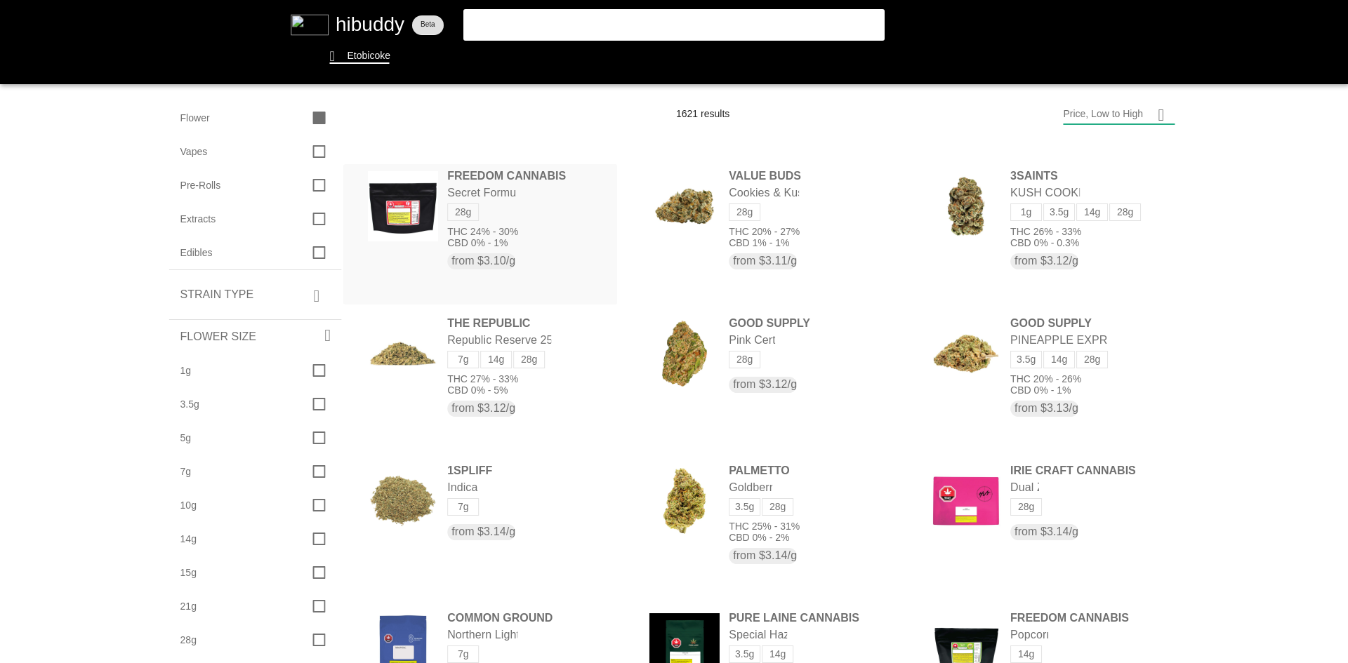
click at [565, 220] on flt-glass-pane at bounding box center [674, 331] width 1348 height 663
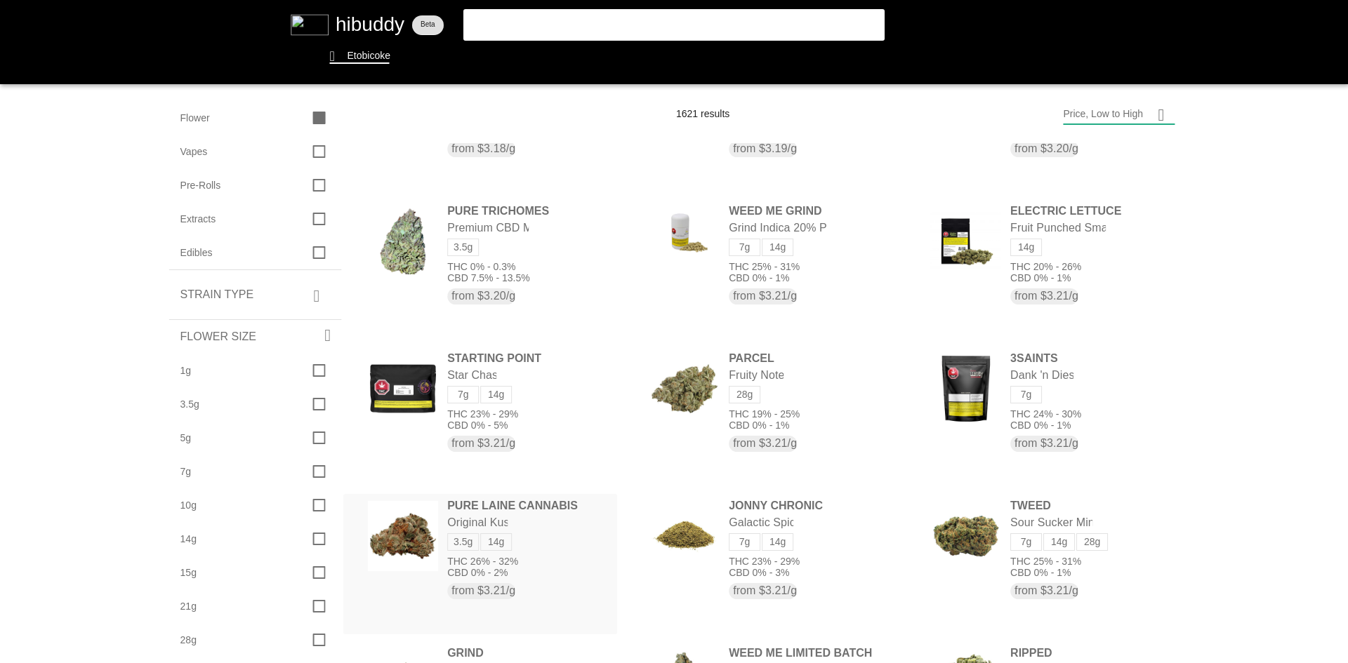
drag, startPoint x: 520, startPoint y: 550, endPoint x: 537, endPoint y: 531, distance: 25.9
click at [531, 533] on flt-glass-pane at bounding box center [674, 331] width 1348 height 663
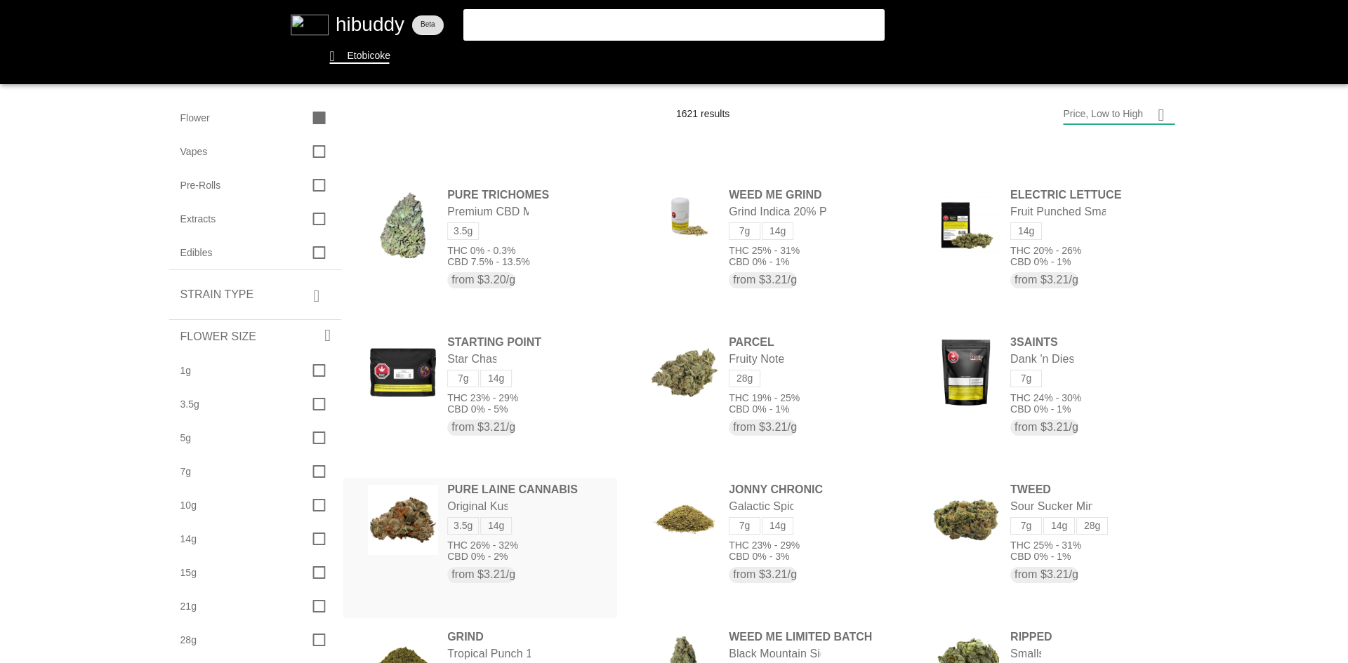
click at [548, 514] on flt-glass-pane at bounding box center [674, 331] width 1348 height 663
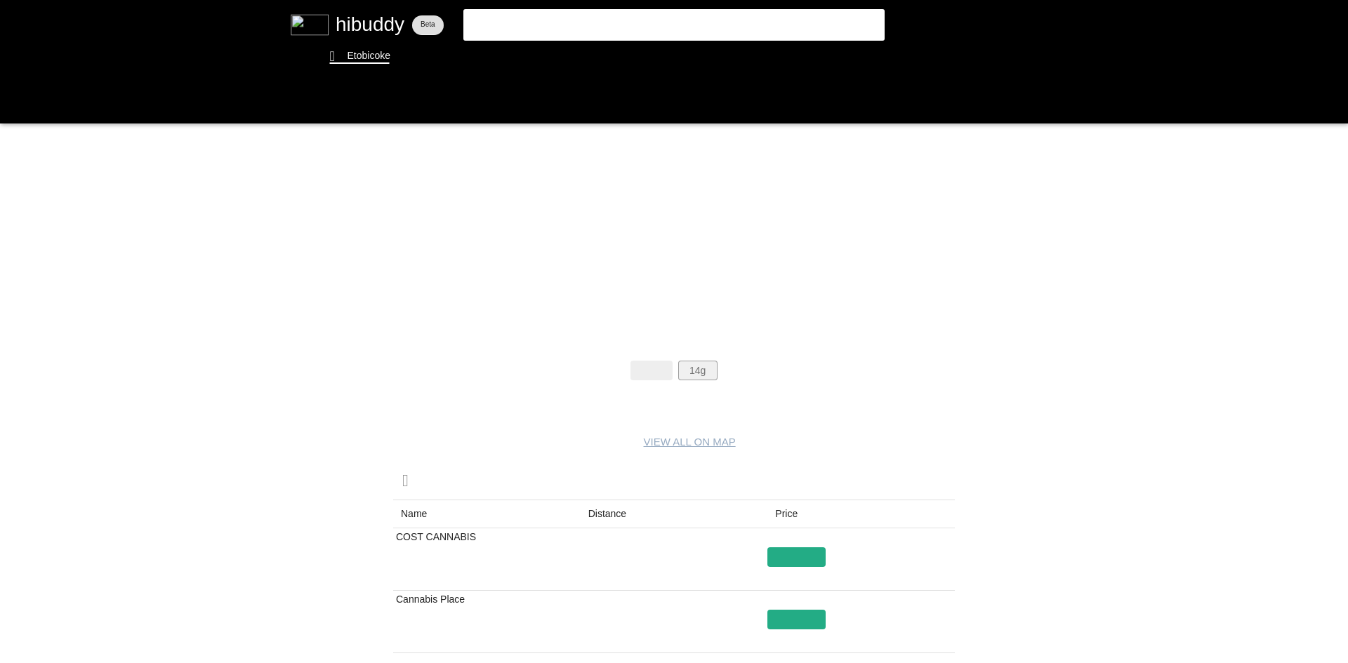
click at [696, 373] on flt-glass-pane at bounding box center [674, 331] width 1348 height 663
click at [623, 388] on flt-glass-pane at bounding box center [674, 331] width 1348 height 663
click at [647, 367] on flt-glass-pane at bounding box center [674, 331] width 1348 height 663
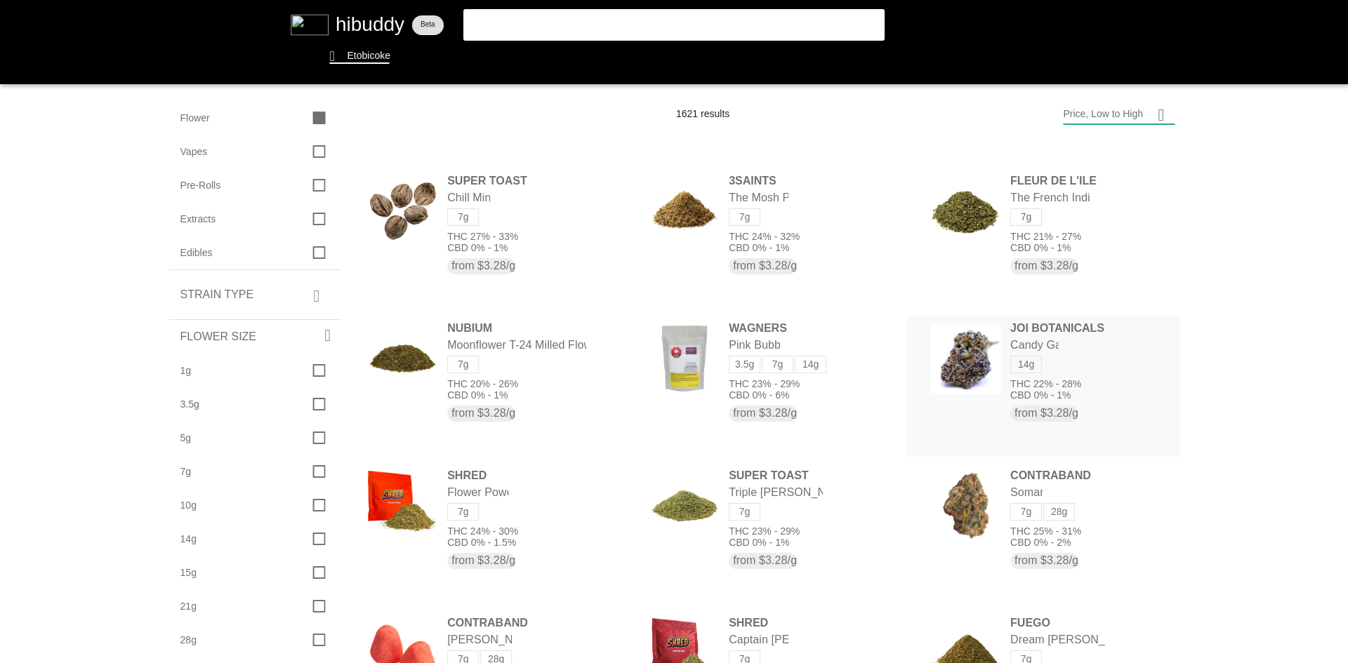
click at [956, 373] on flt-glass-pane at bounding box center [674, 331] width 1348 height 663
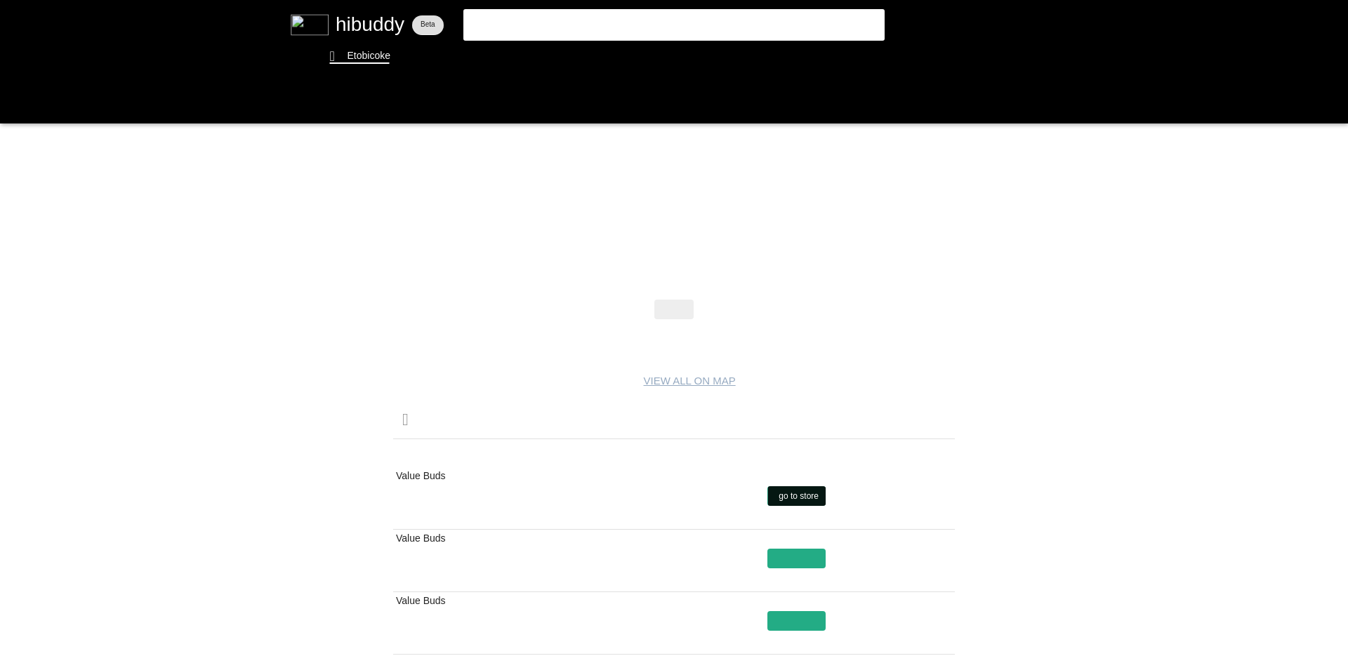
click at [794, 492] on flt-glass-pane at bounding box center [674, 331] width 1348 height 663
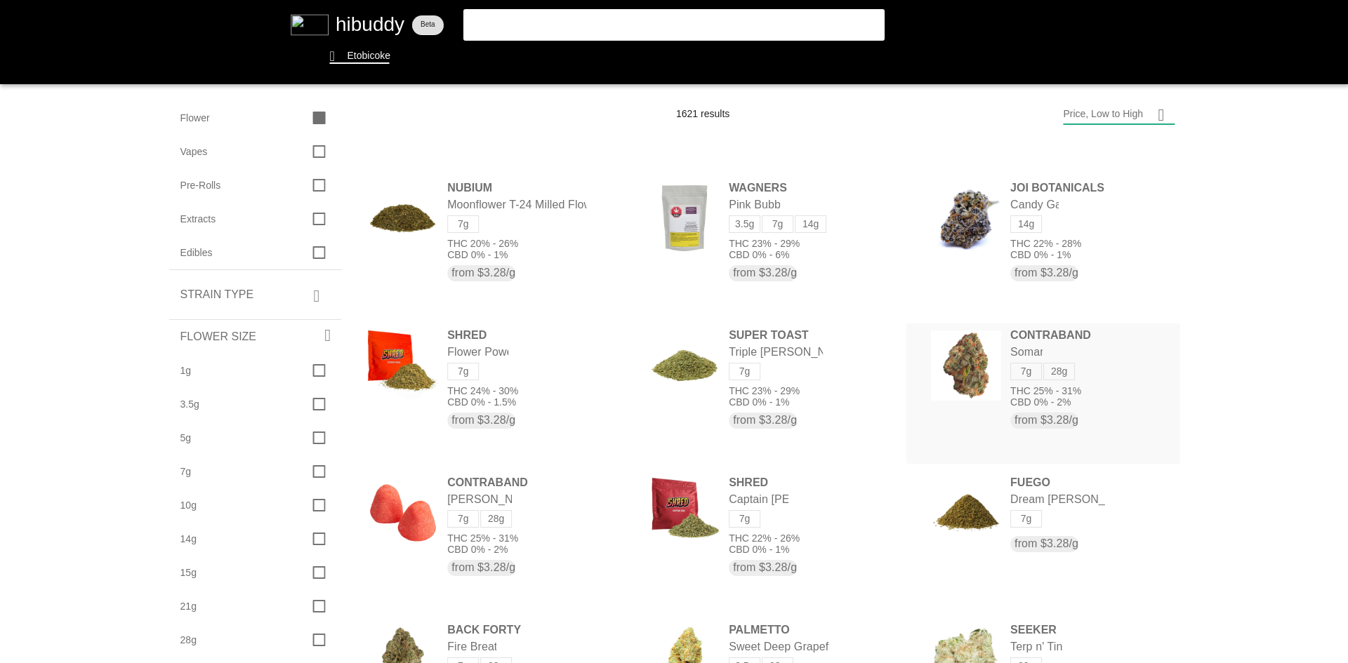
click at [934, 392] on flt-glass-pane at bounding box center [674, 331] width 1348 height 663
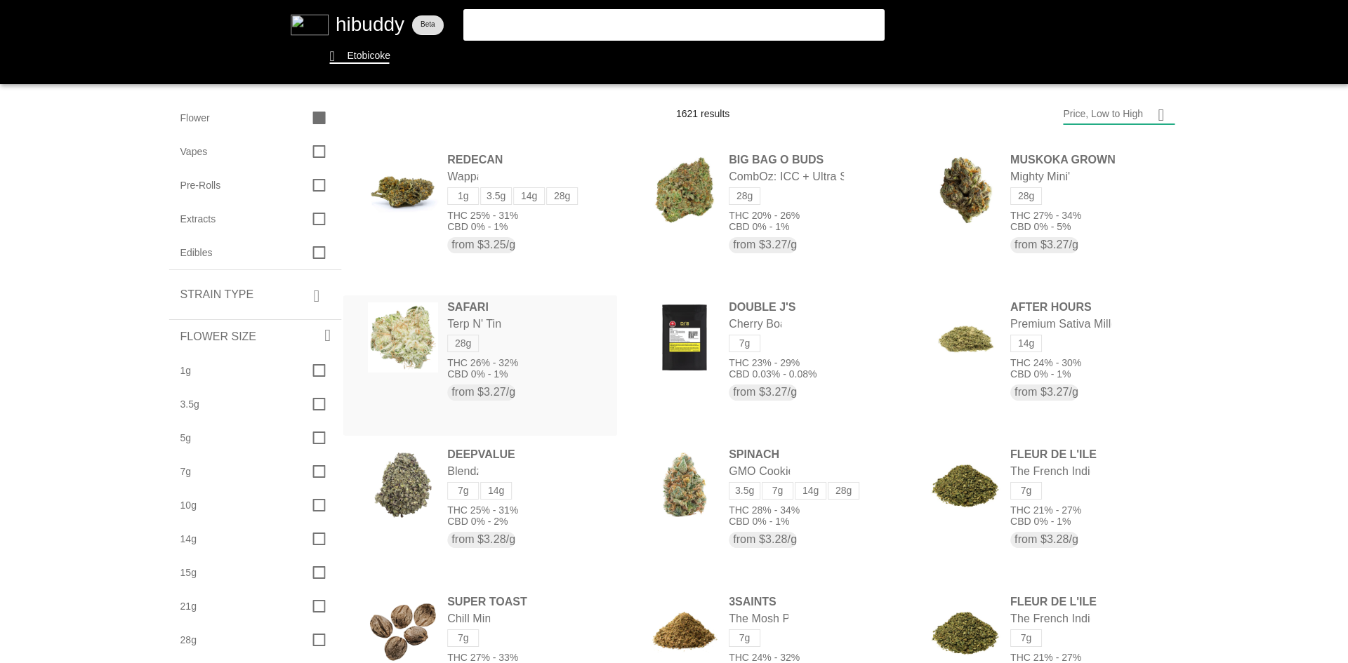
click at [523, 336] on flt-glass-pane at bounding box center [674, 331] width 1348 height 663
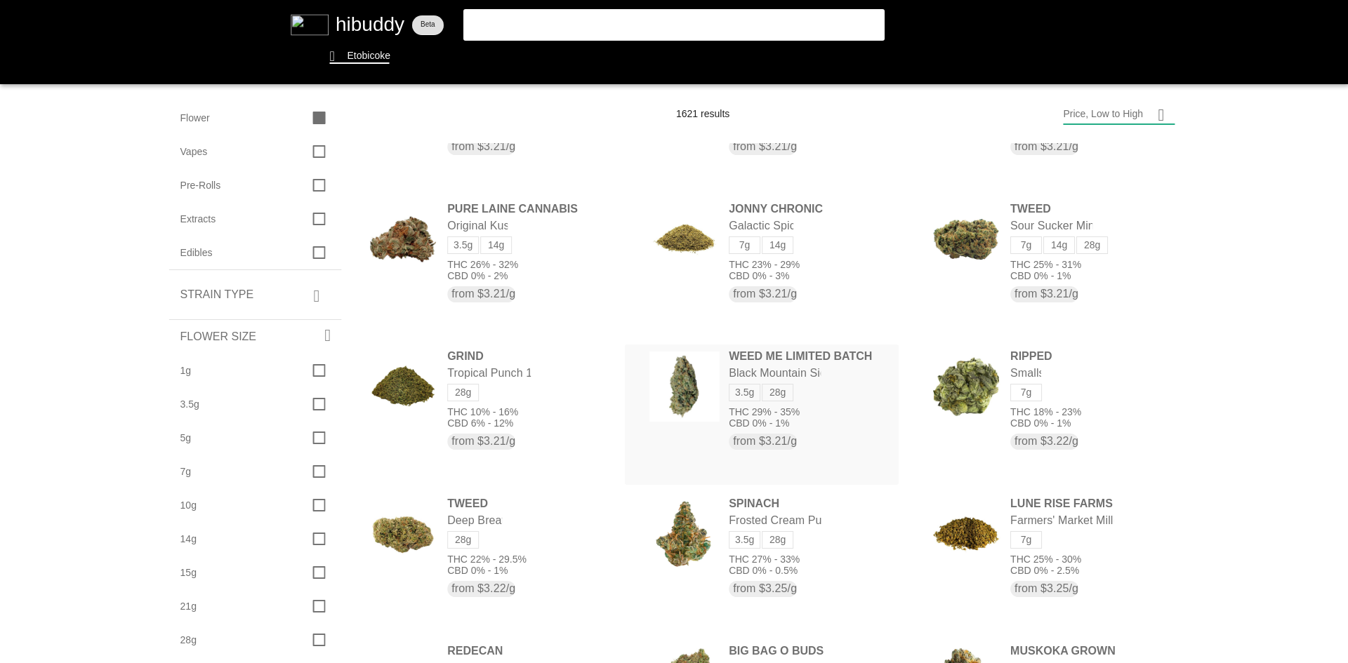
click at [659, 373] on flt-glass-pane at bounding box center [674, 331] width 1348 height 663
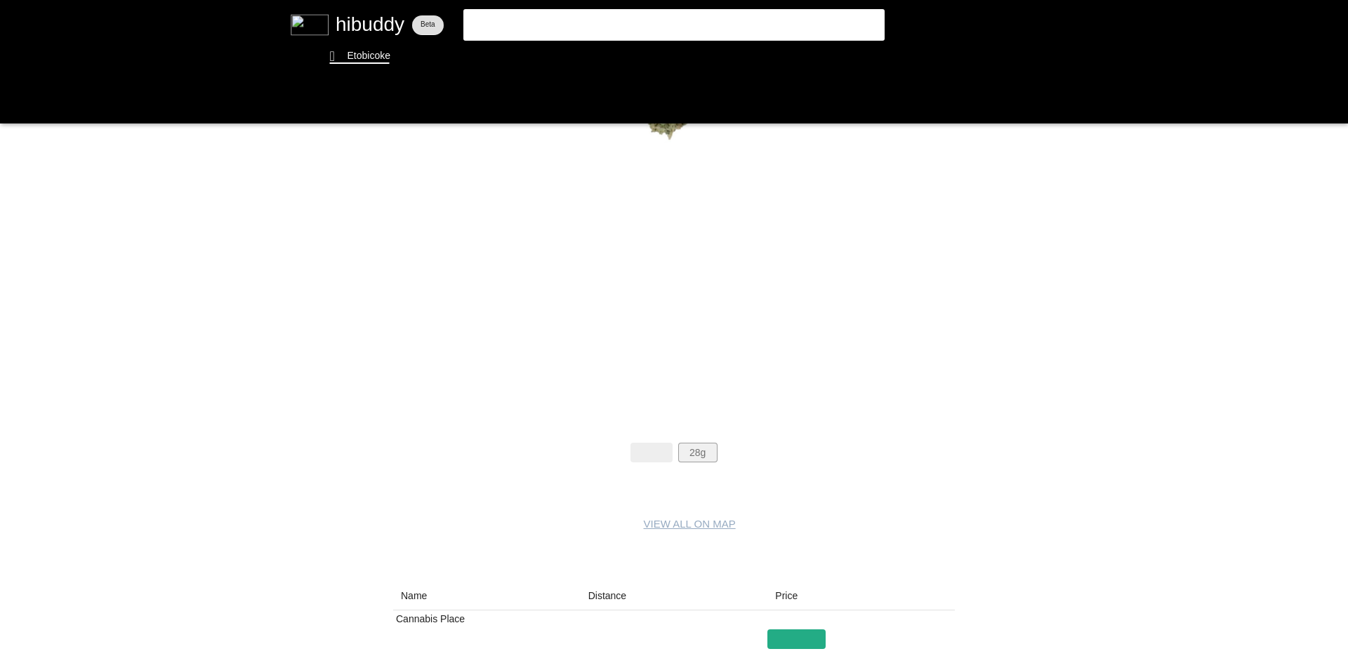
click at [696, 450] on flt-glass-pane at bounding box center [674, 331] width 1348 height 663
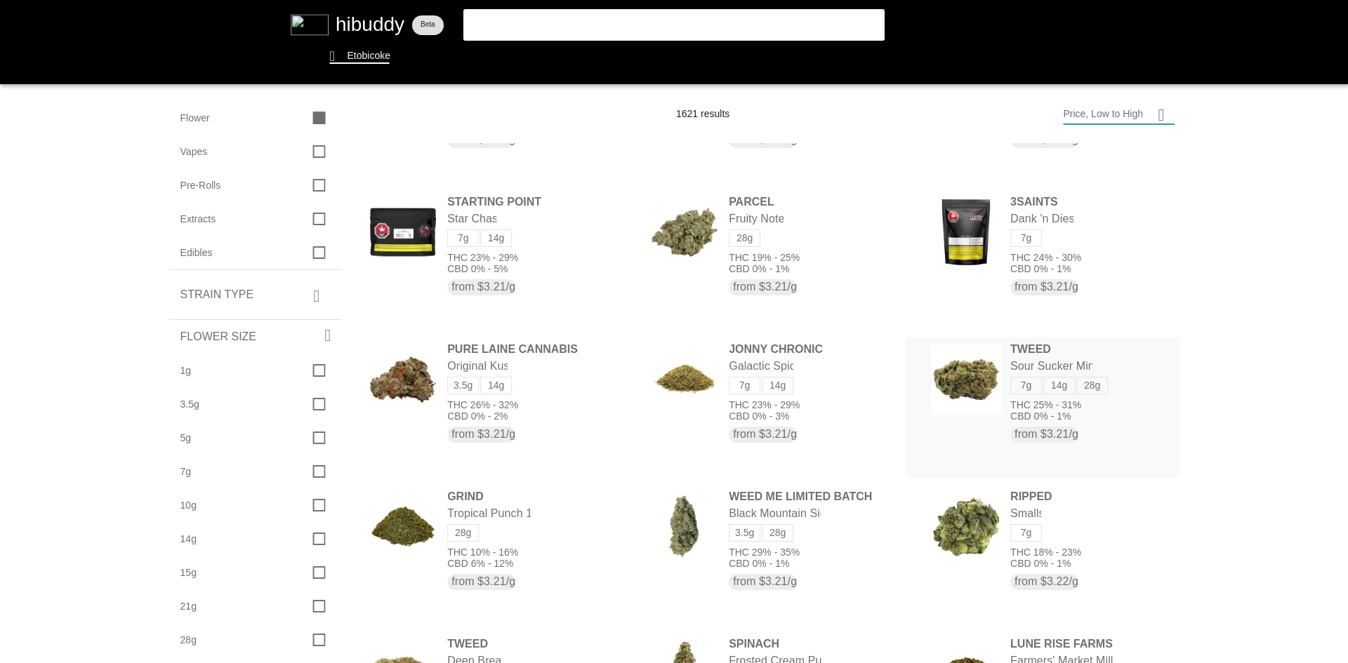
click at [977, 380] on flt-glass-pane at bounding box center [674, 331] width 1348 height 663
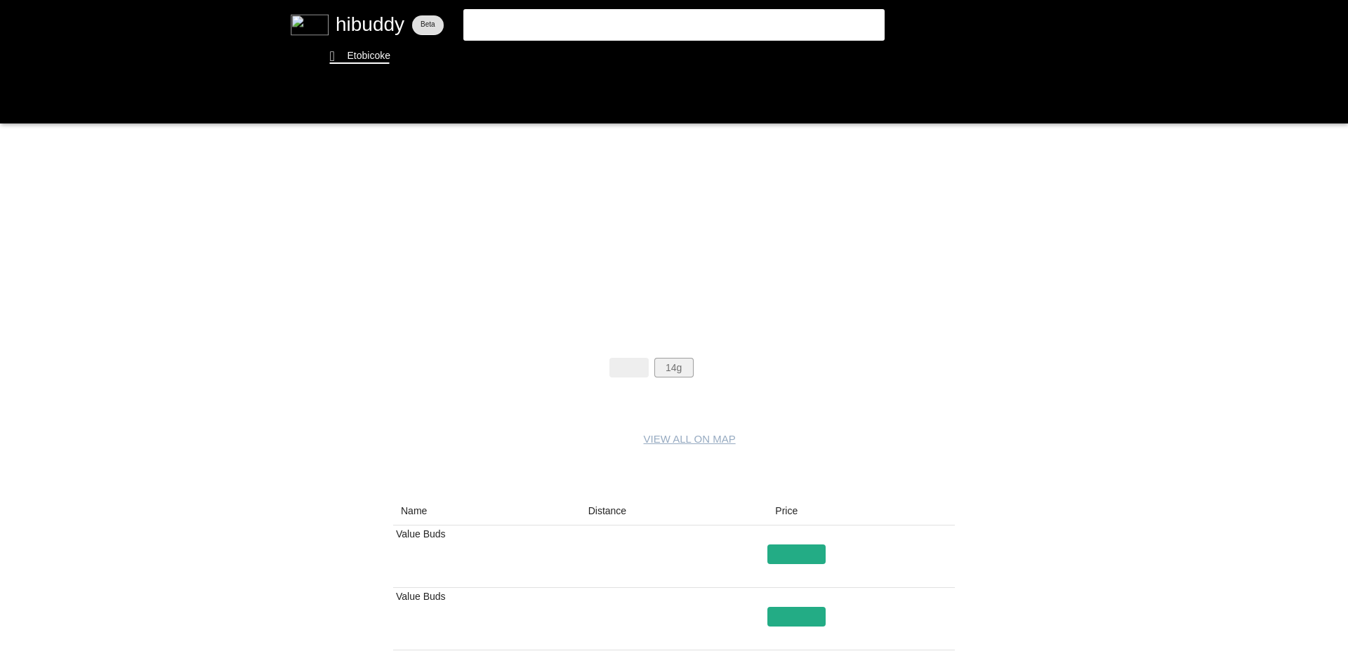
click at [665, 374] on flt-glass-pane at bounding box center [674, 331] width 1348 height 663
click at [709, 361] on flt-glass-pane at bounding box center [674, 331] width 1348 height 663
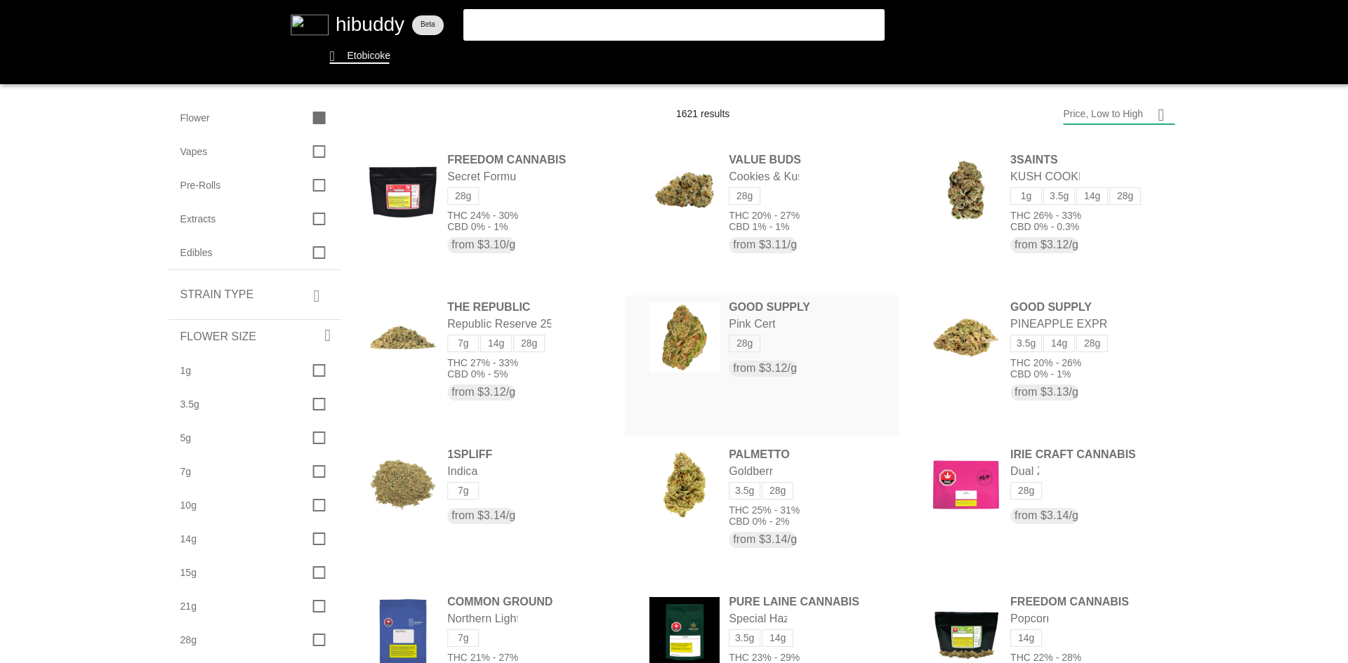
click at [801, 316] on flt-glass-pane at bounding box center [674, 331] width 1348 height 663
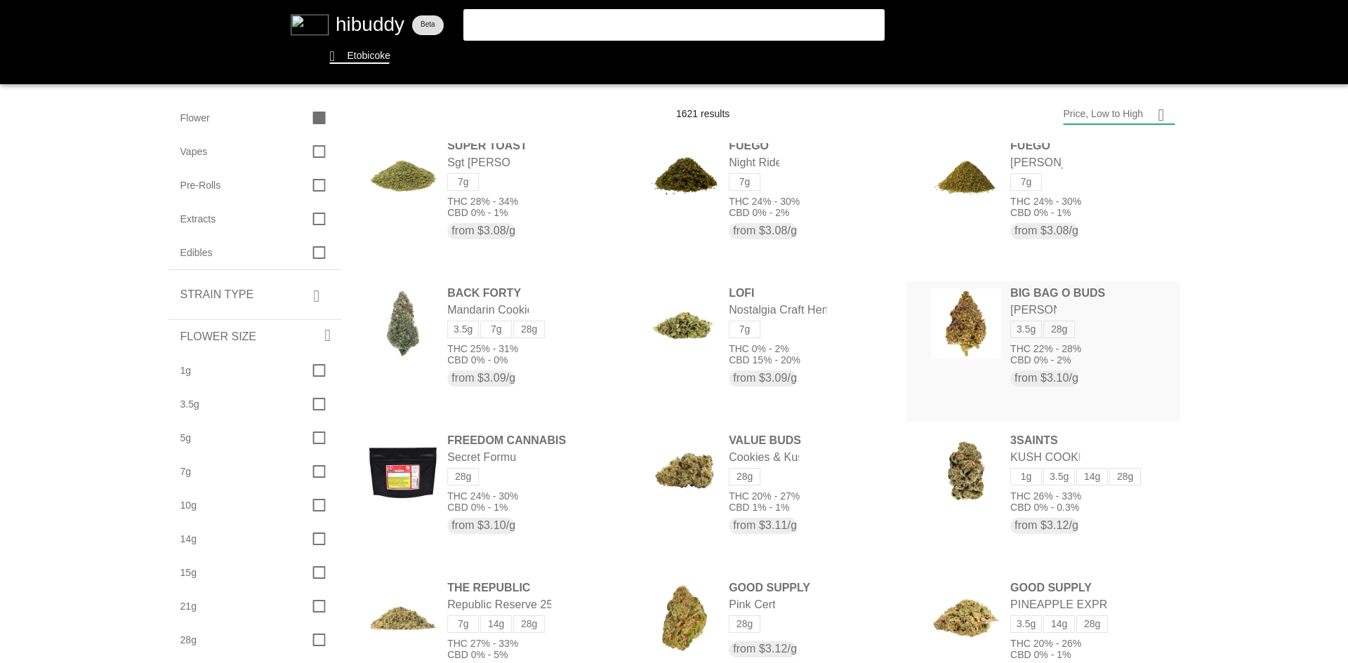
click at [930, 313] on flt-glass-pane at bounding box center [674, 331] width 1348 height 663
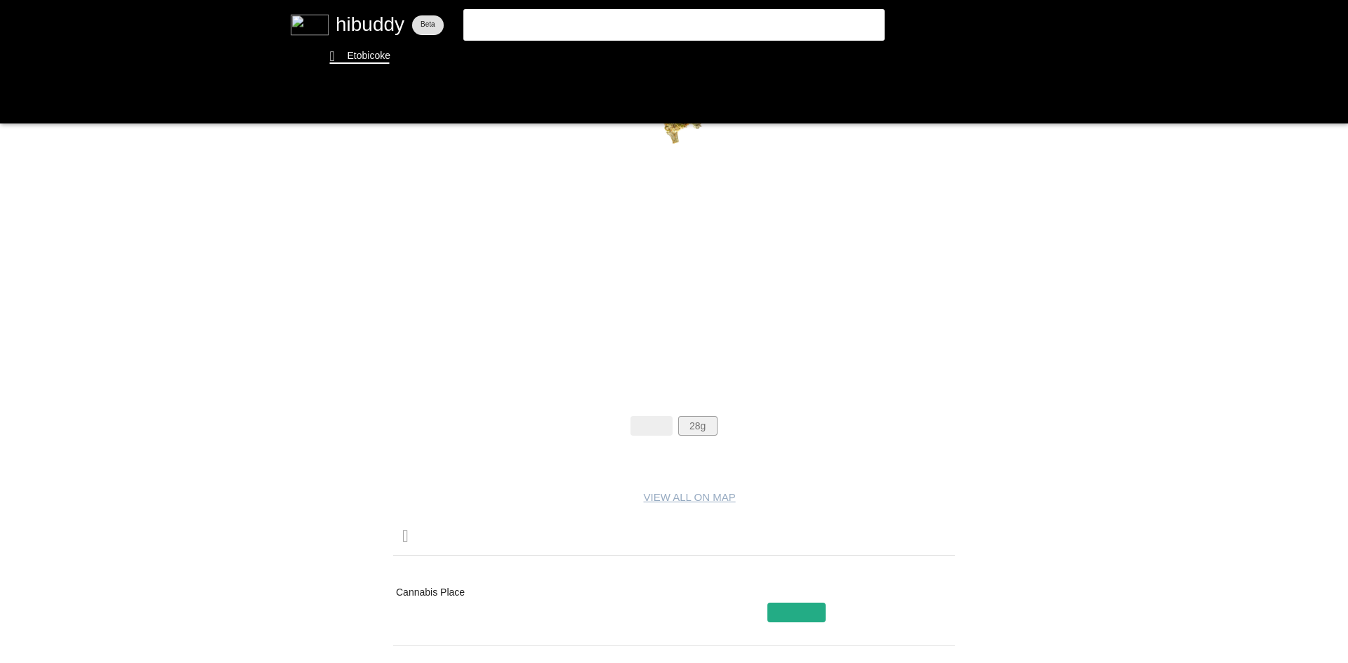
click at [710, 409] on flt-glass-pane at bounding box center [674, 331] width 1348 height 663
click at [685, 433] on flt-glass-pane at bounding box center [674, 331] width 1348 height 663
click at [695, 428] on flt-glass-pane at bounding box center [674, 331] width 1348 height 663
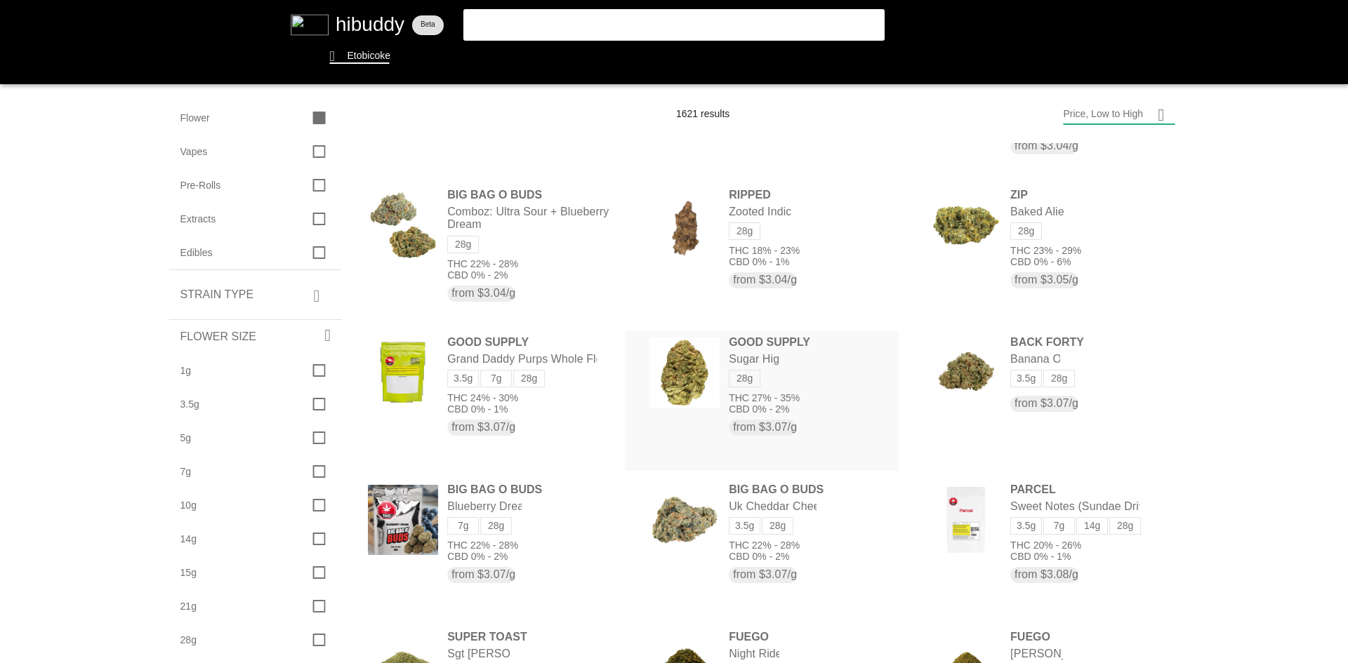
click at [692, 348] on flt-glass-pane at bounding box center [674, 331] width 1348 height 663
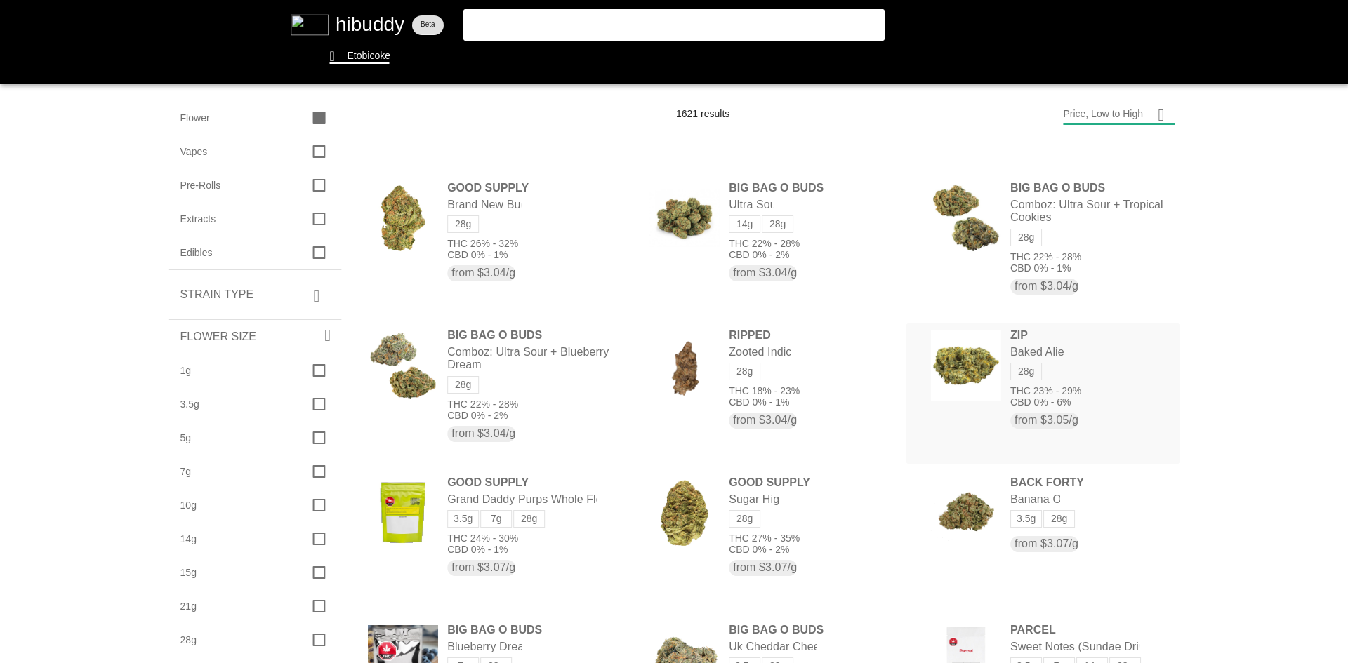
click at [949, 366] on flt-glass-pane at bounding box center [674, 331] width 1348 height 663
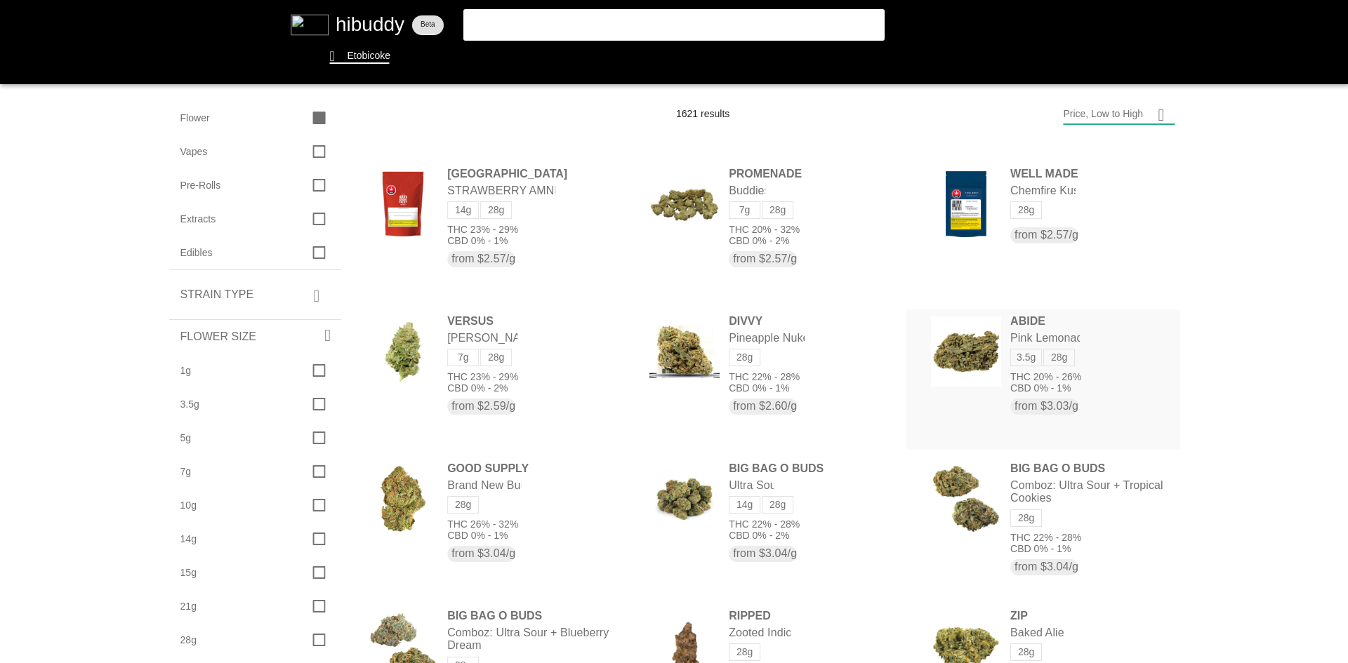
click at [941, 351] on flt-glass-pane at bounding box center [674, 331] width 1348 height 663
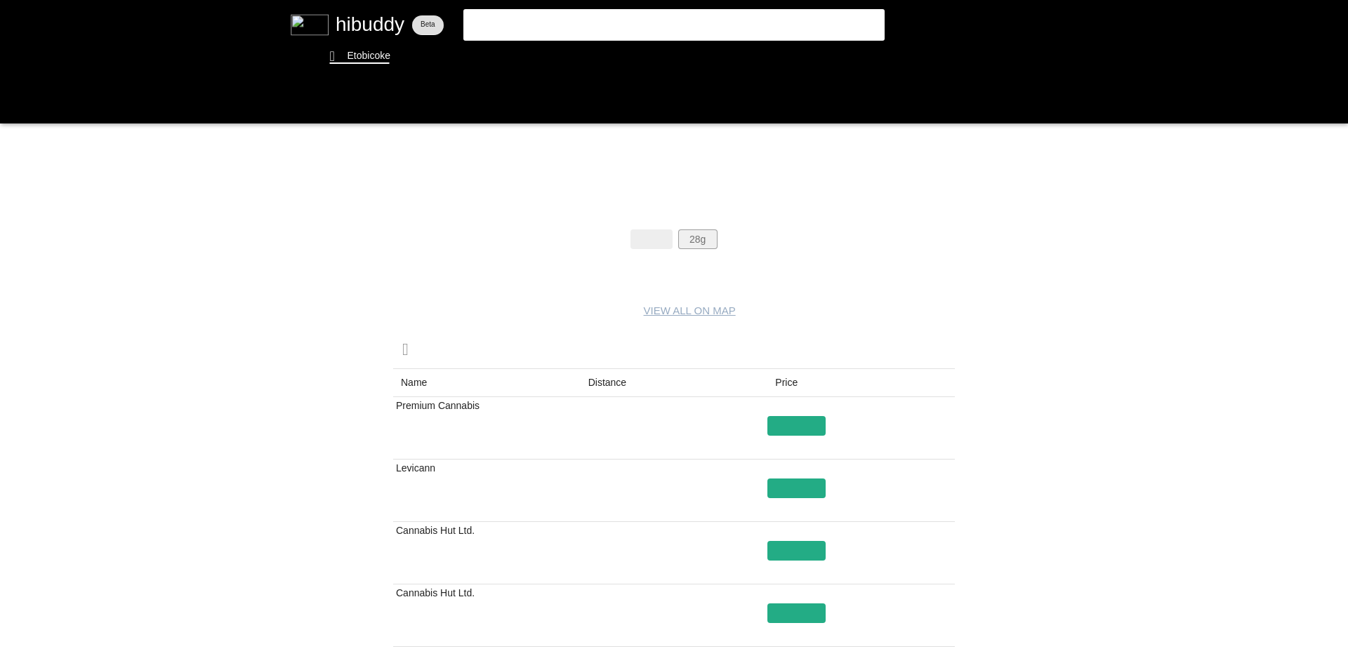
click at [698, 238] on flt-glass-pane at bounding box center [674, 331] width 1348 height 663
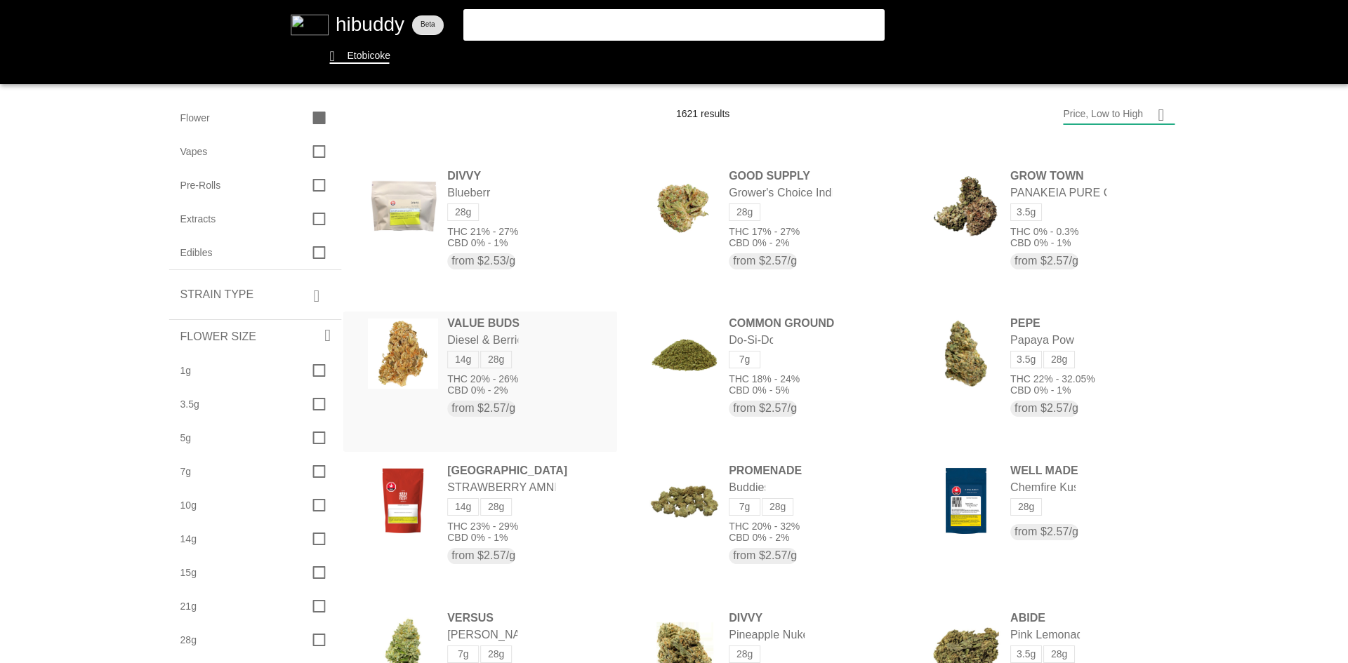
click at [548, 366] on flt-glass-pane at bounding box center [674, 331] width 1348 height 663
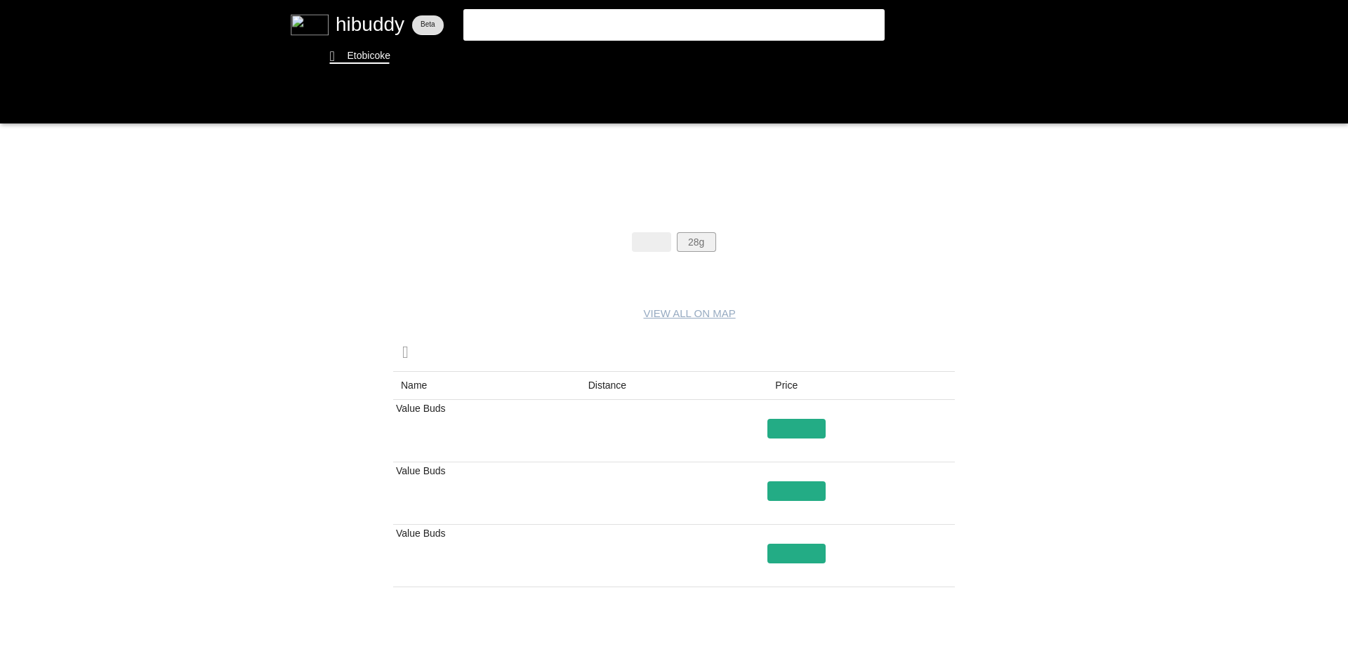
click at [705, 242] on flt-glass-pane at bounding box center [674, 331] width 1348 height 663
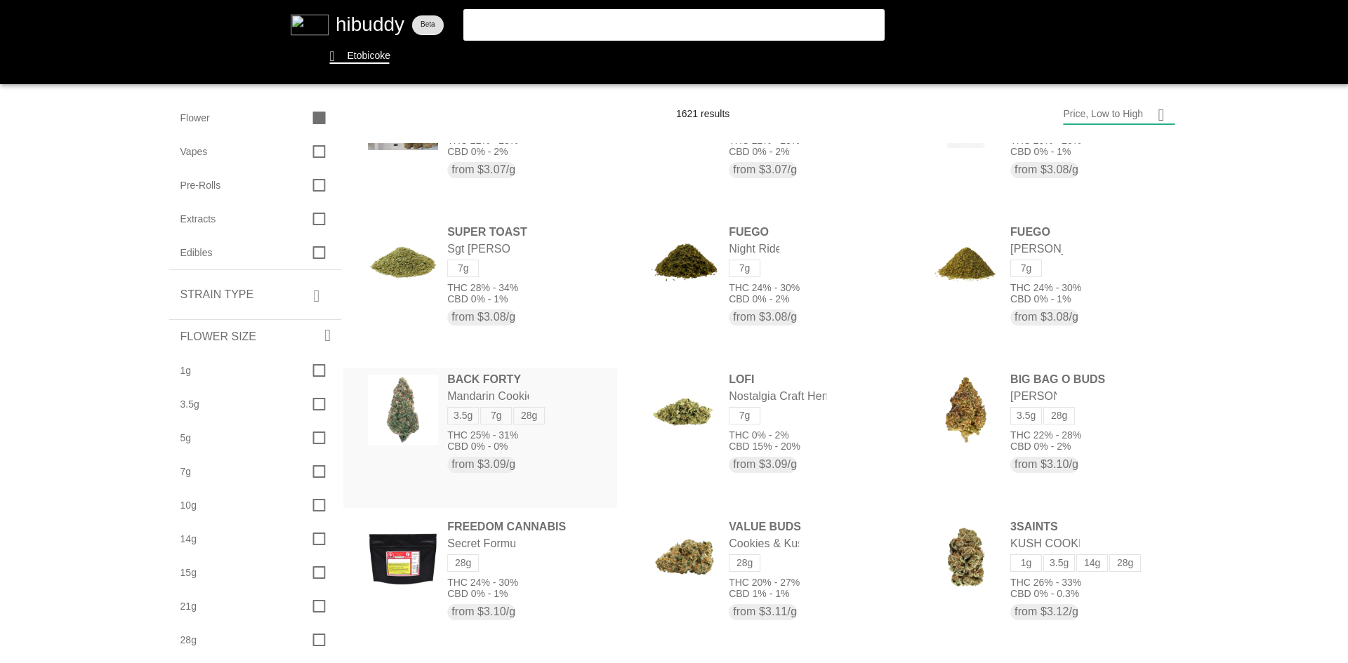
click at [520, 433] on flt-glass-pane at bounding box center [674, 331] width 1348 height 663
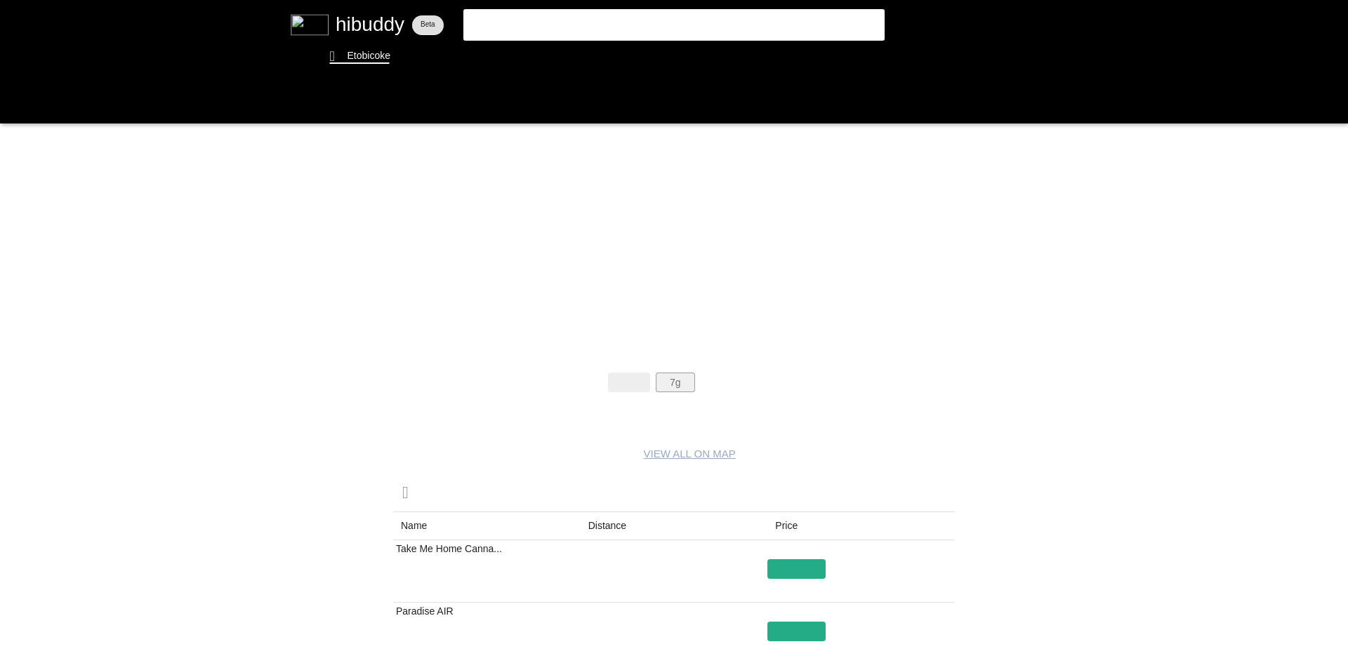
click at [673, 390] on flt-glass-pane at bounding box center [674, 331] width 1348 height 663
click at [708, 379] on flt-glass-pane at bounding box center [674, 331] width 1348 height 663
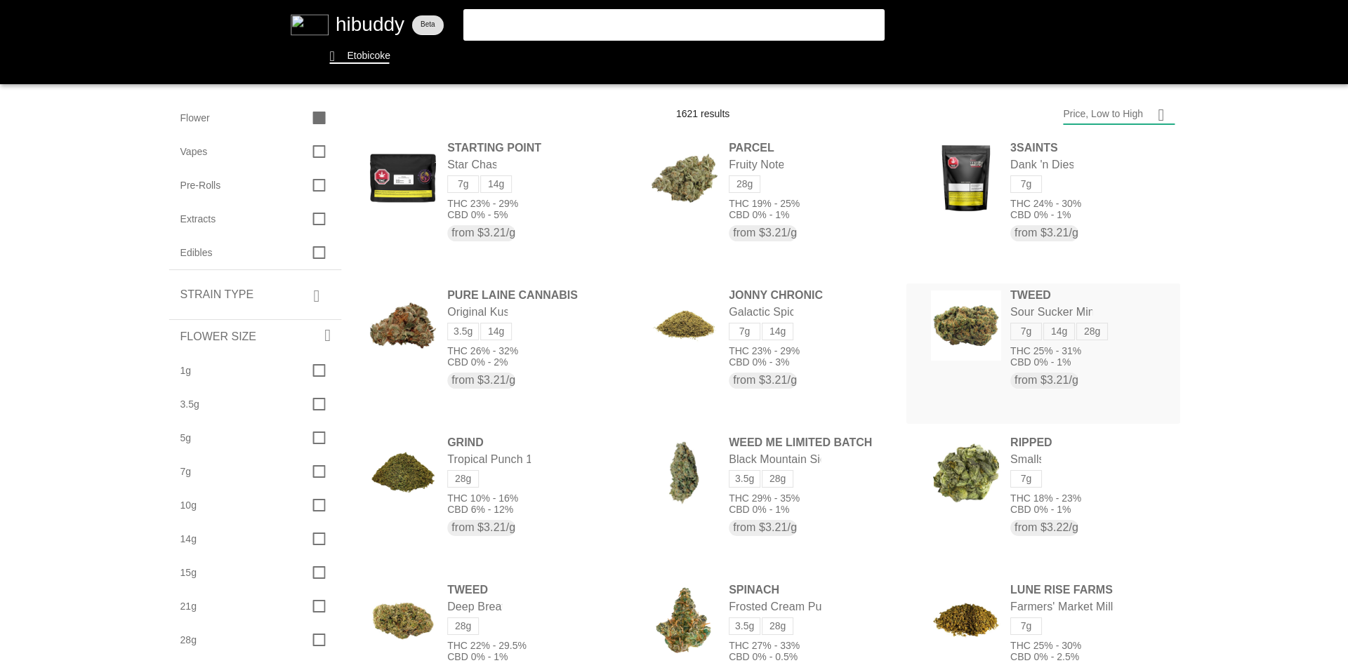
click at [1146, 305] on flt-glass-pane at bounding box center [674, 331] width 1348 height 663
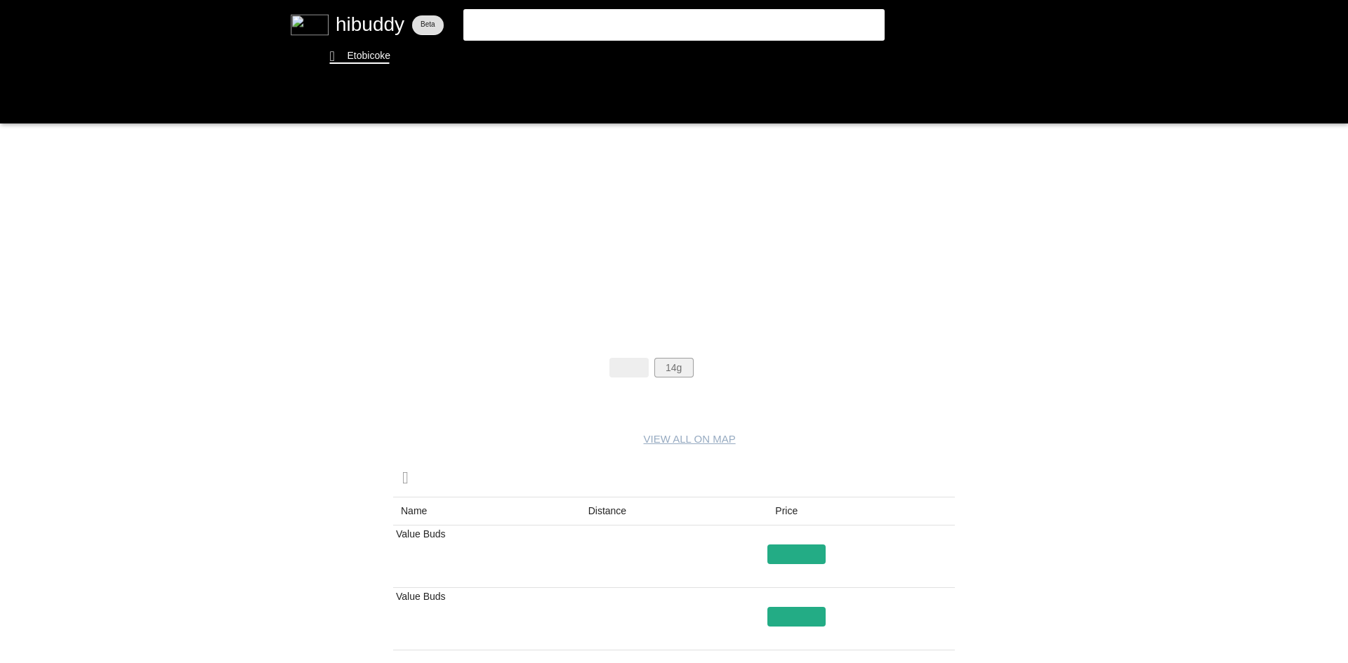
click at [683, 359] on flt-glass-pane at bounding box center [674, 331] width 1348 height 663
click at [710, 376] on flt-glass-pane at bounding box center [674, 331] width 1348 height 663
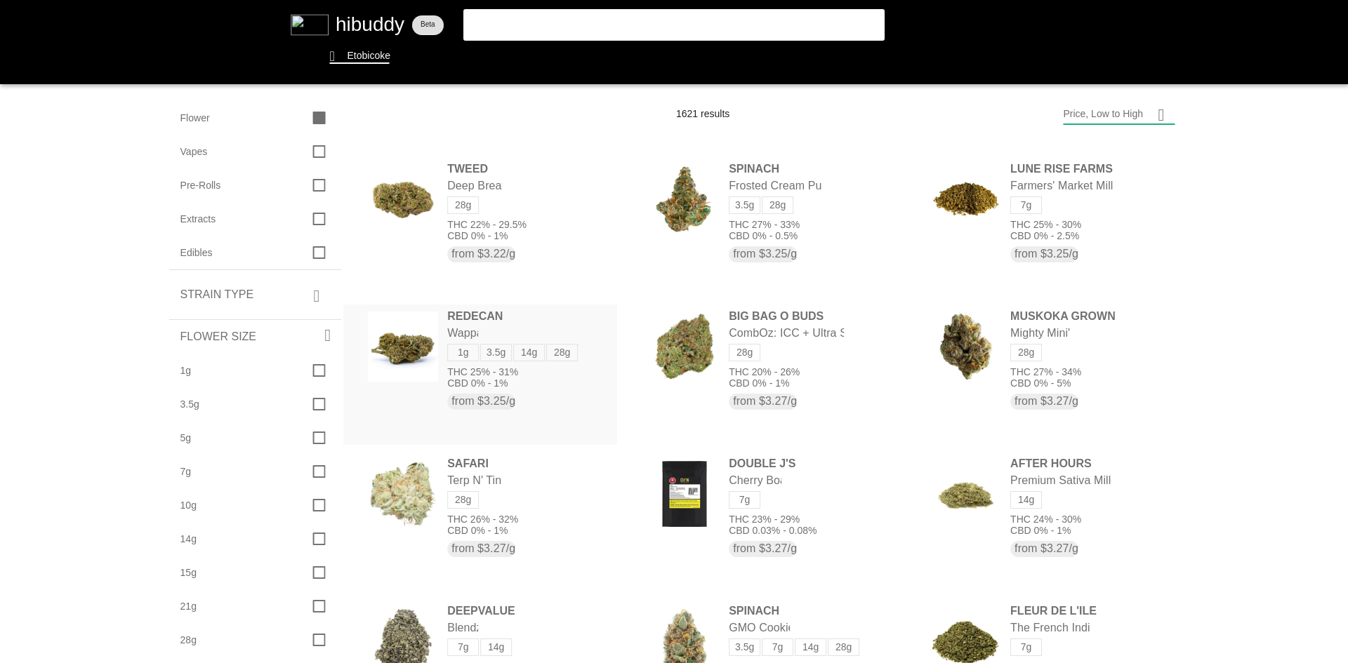
click at [571, 332] on flt-glass-pane at bounding box center [674, 331] width 1348 height 663
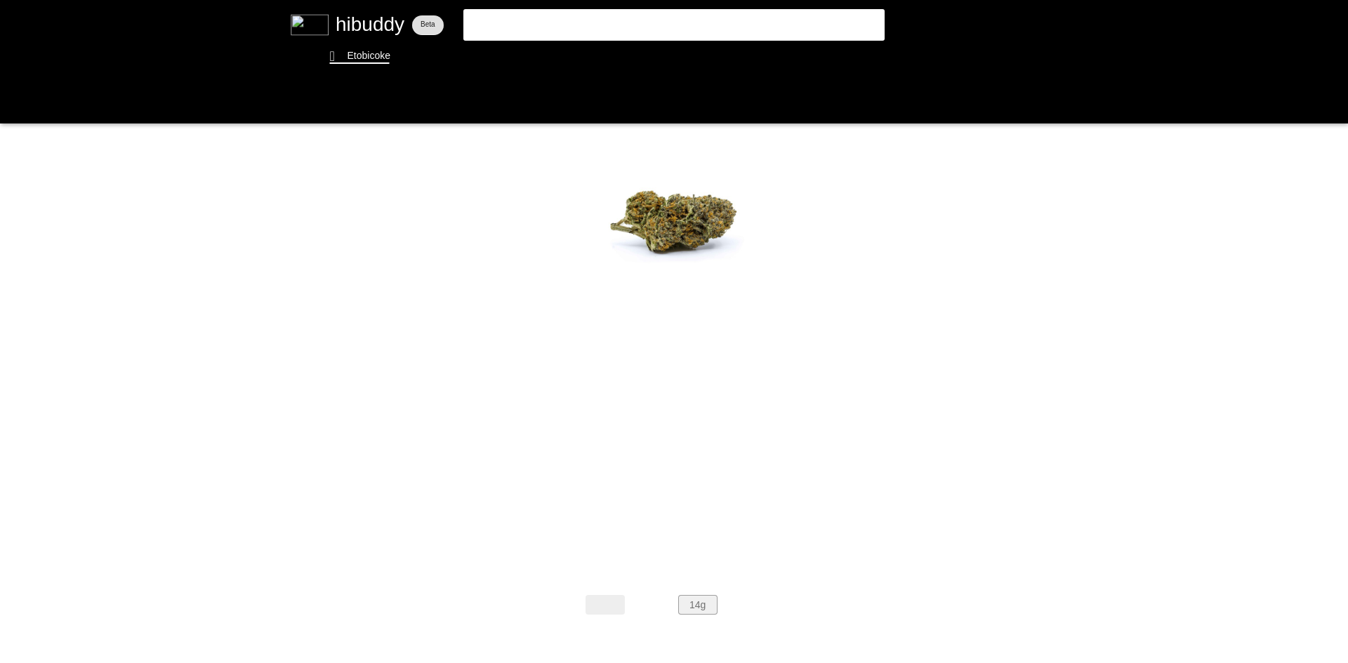
click at [697, 602] on flt-glass-pane at bounding box center [674, 331] width 1348 height 663
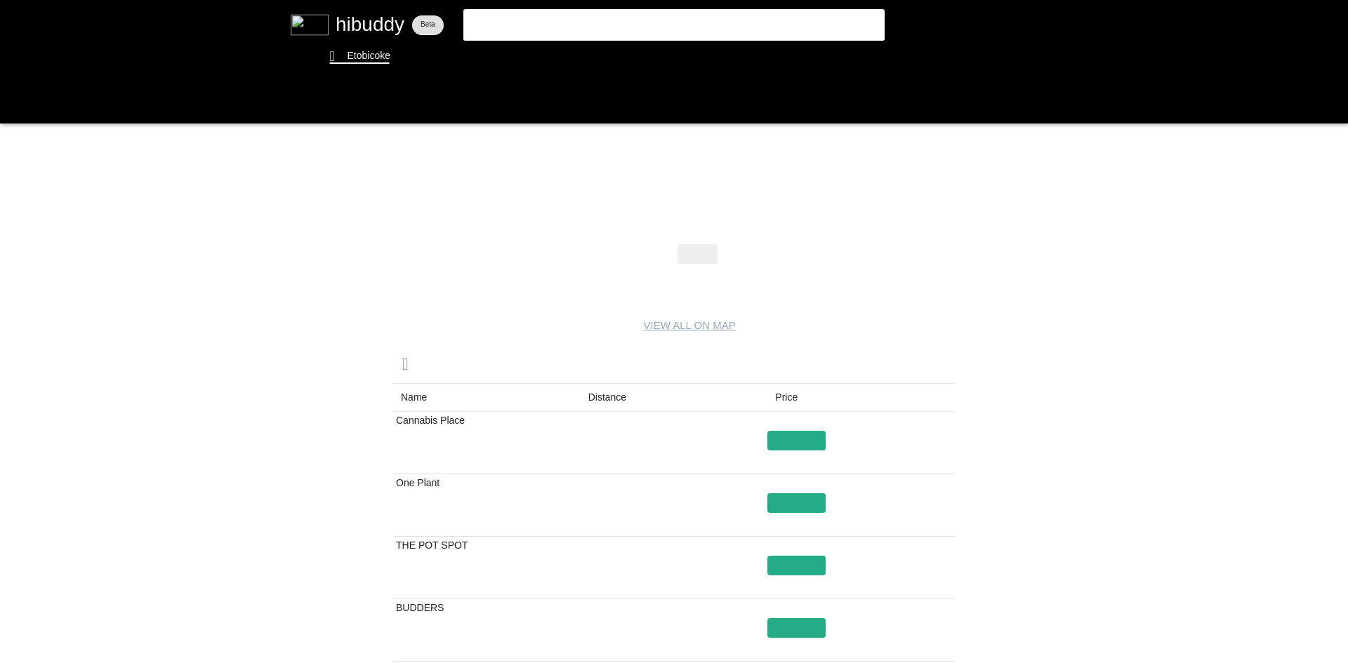
click at [745, 256] on flt-glass-pane at bounding box center [674, 331] width 1348 height 663
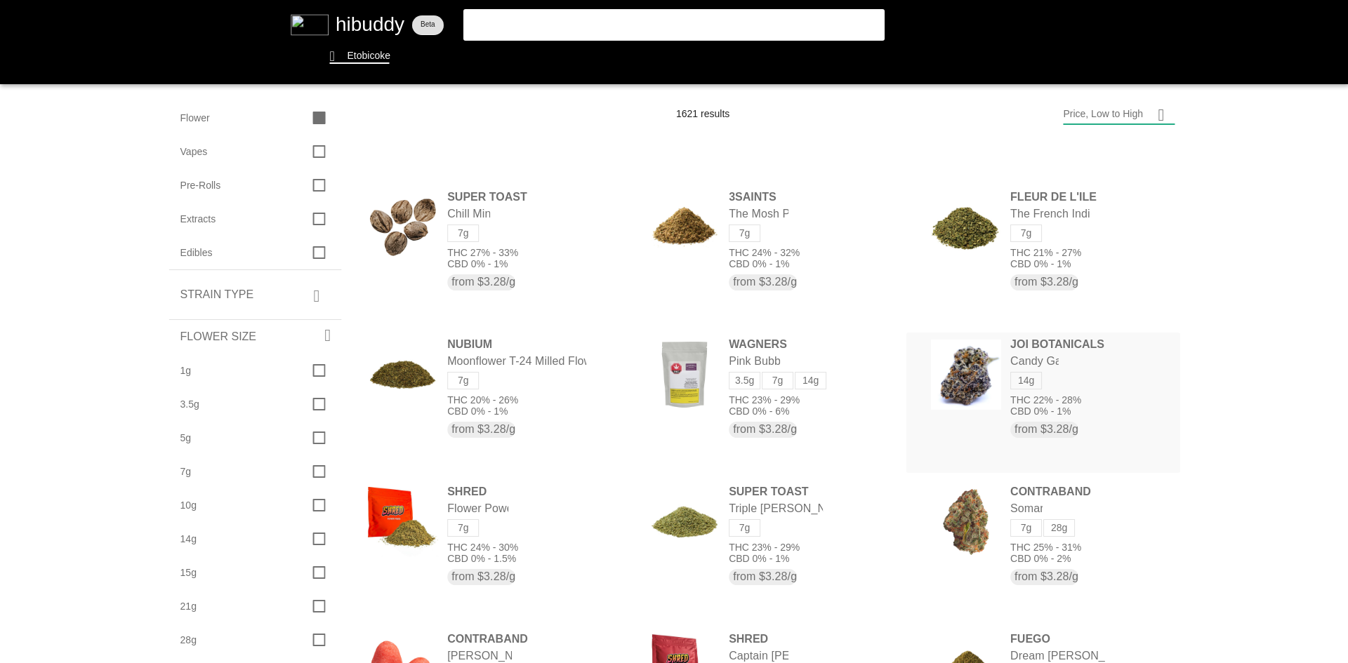
click at [965, 414] on flt-glass-pane at bounding box center [674, 331] width 1348 height 663
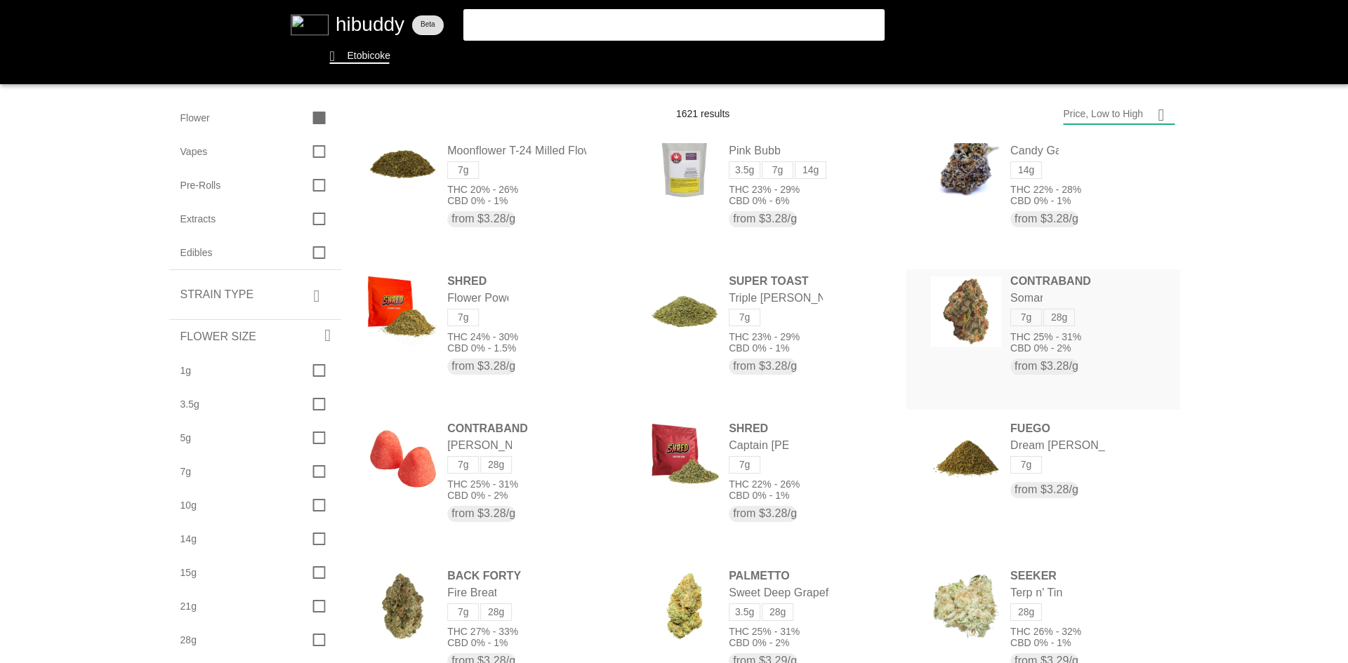
click at [1064, 292] on flt-glass-pane at bounding box center [674, 331] width 1348 height 663
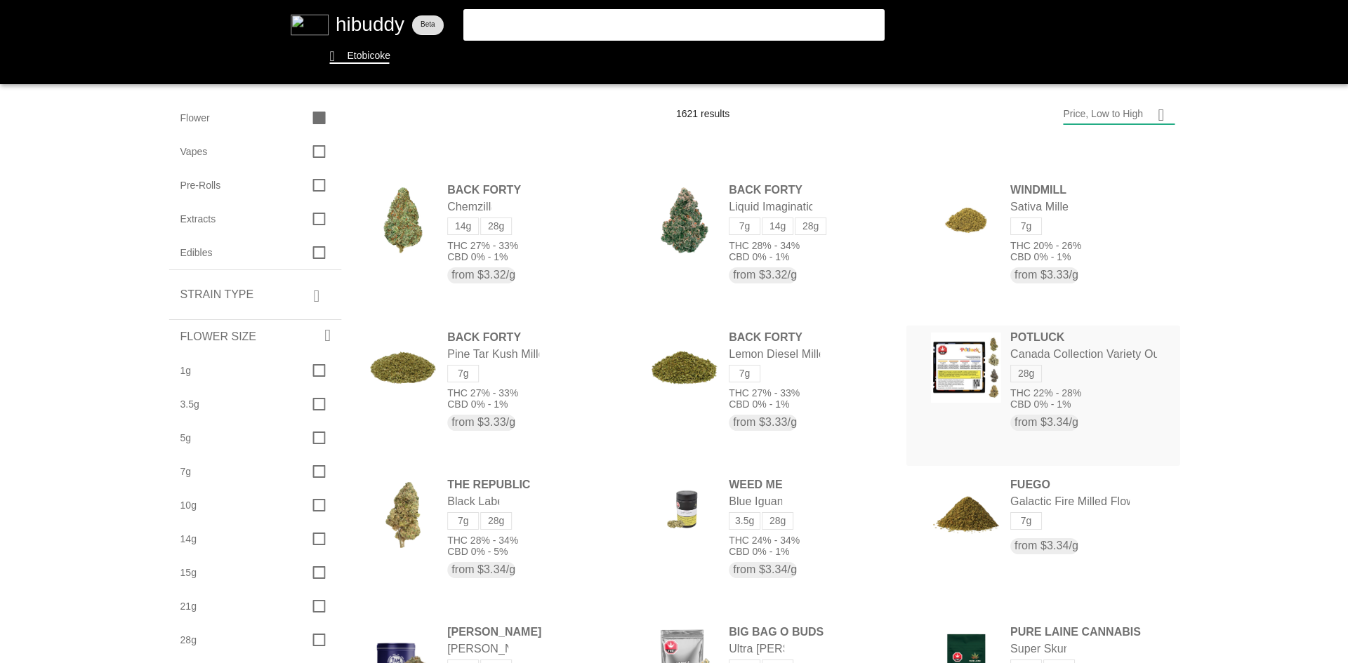
click at [975, 383] on flt-glass-pane at bounding box center [674, 331] width 1348 height 663
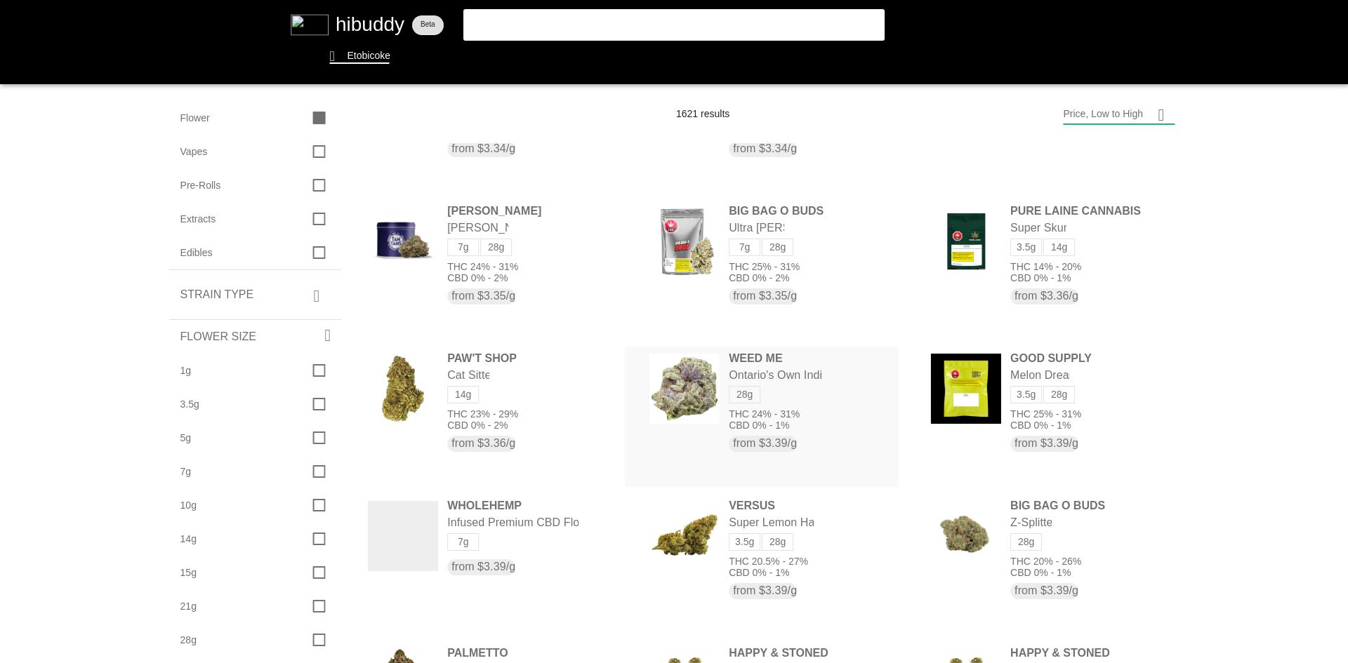
click at [733, 378] on flt-glass-pane at bounding box center [674, 331] width 1348 height 663
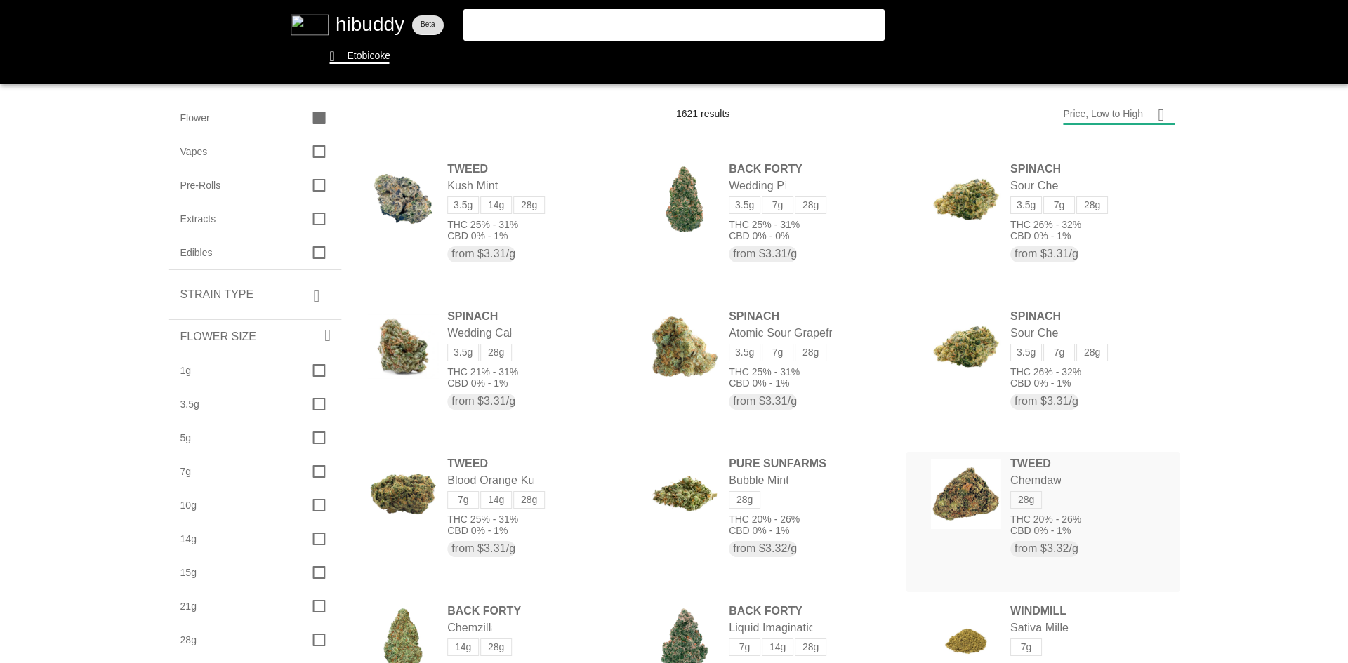
click at [971, 497] on flt-glass-pane at bounding box center [674, 331] width 1348 height 663
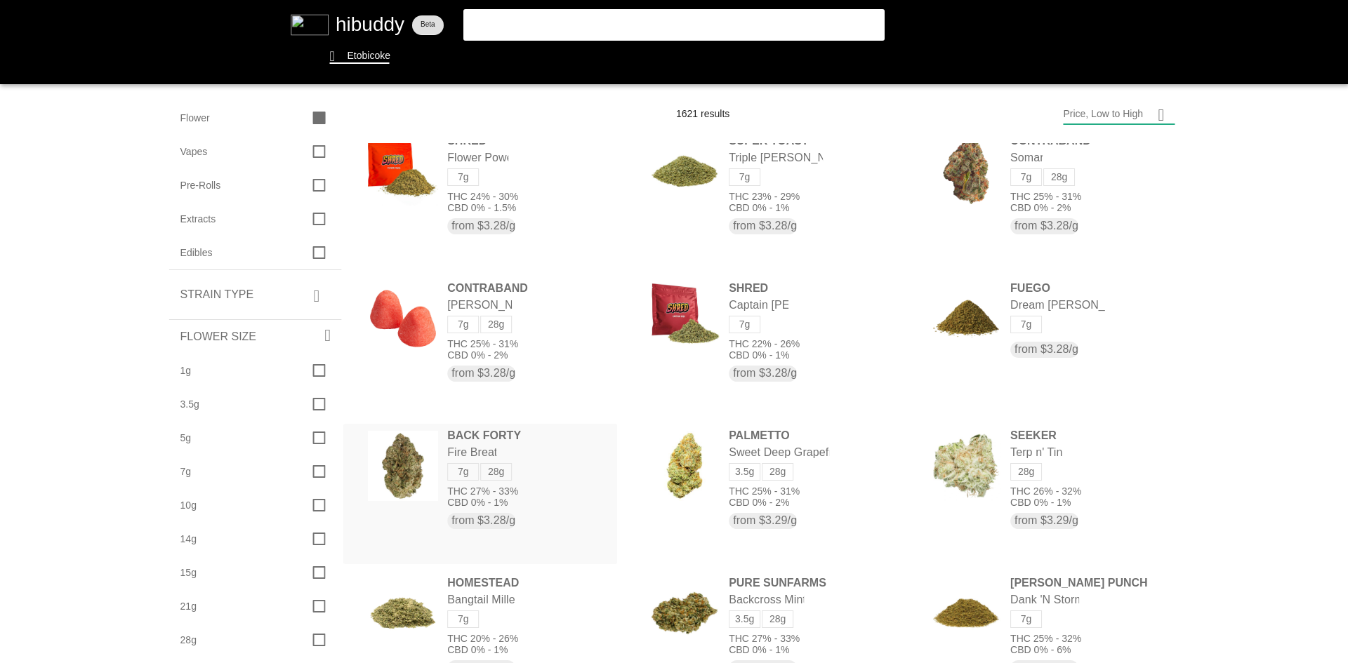
click at [536, 472] on flt-glass-pane at bounding box center [674, 331] width 1348 height 663
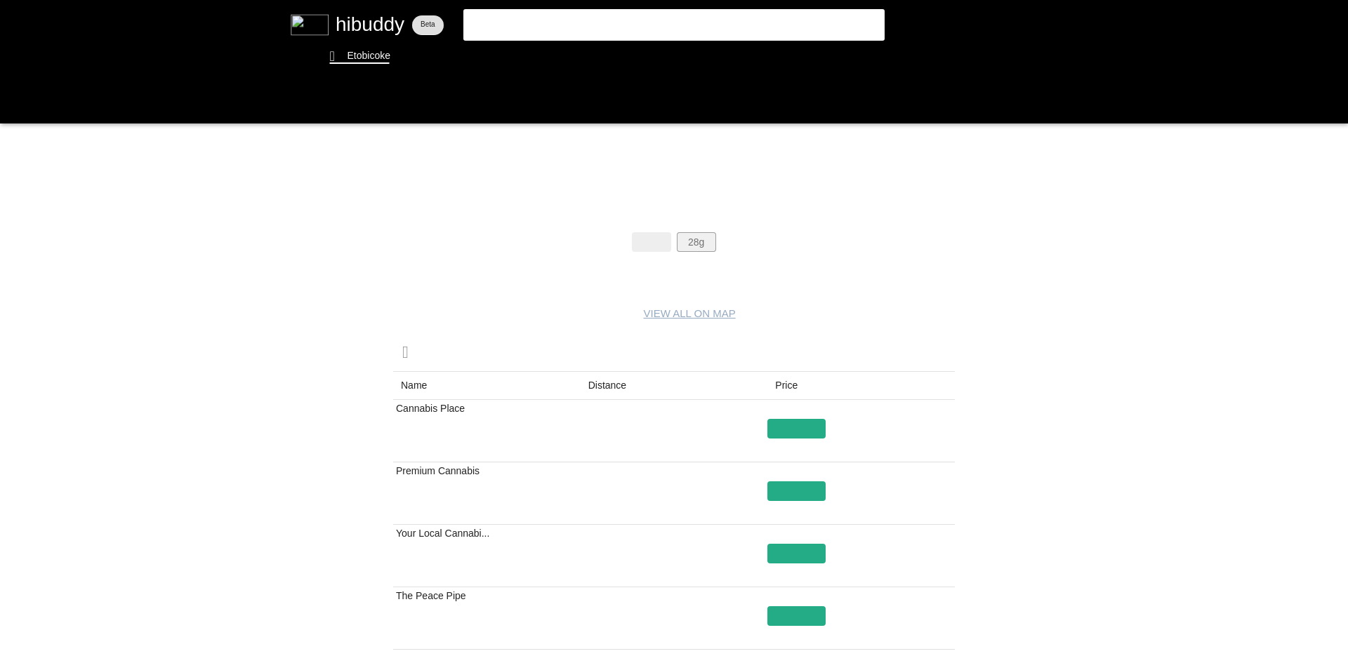
click at [682, 249] on flt-glass-pane at bounding box center [674, 331] width 1348 height 663
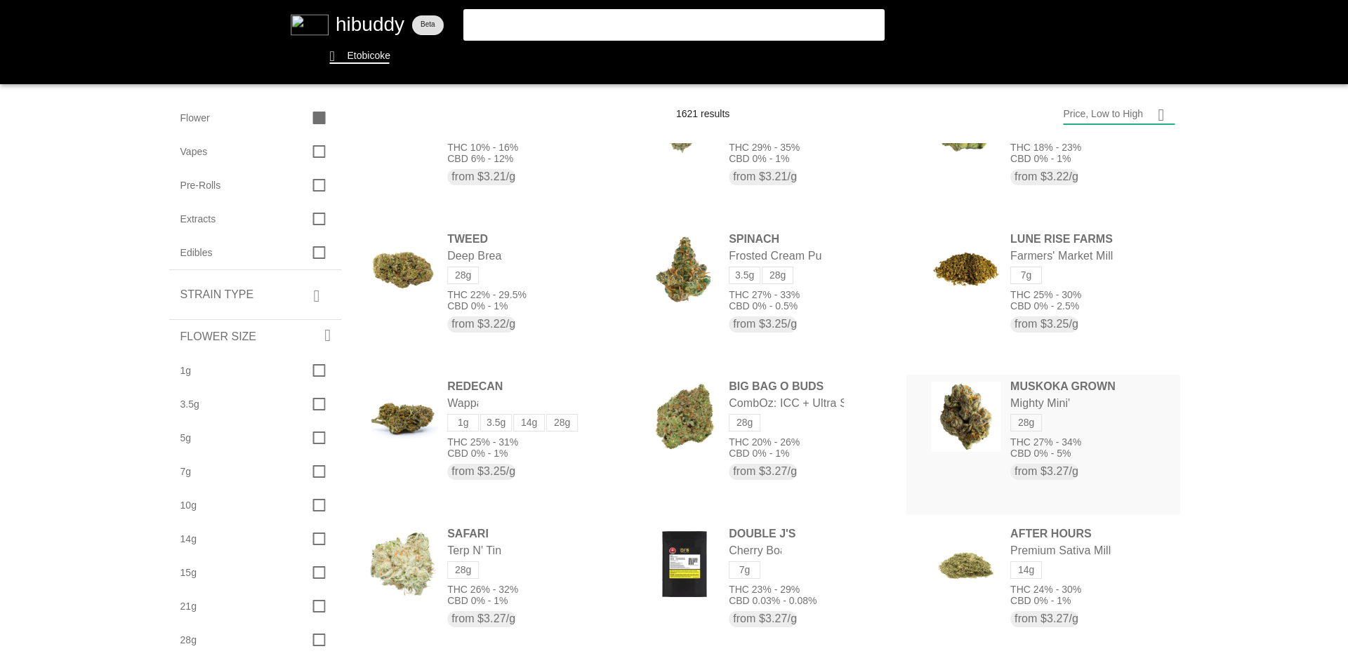
click at [1087, 428] on flt-glass-pane at bounding box center [674, 331] width 1348 height 663
